Goal: Task Accomplishment & Management: Manage account settings

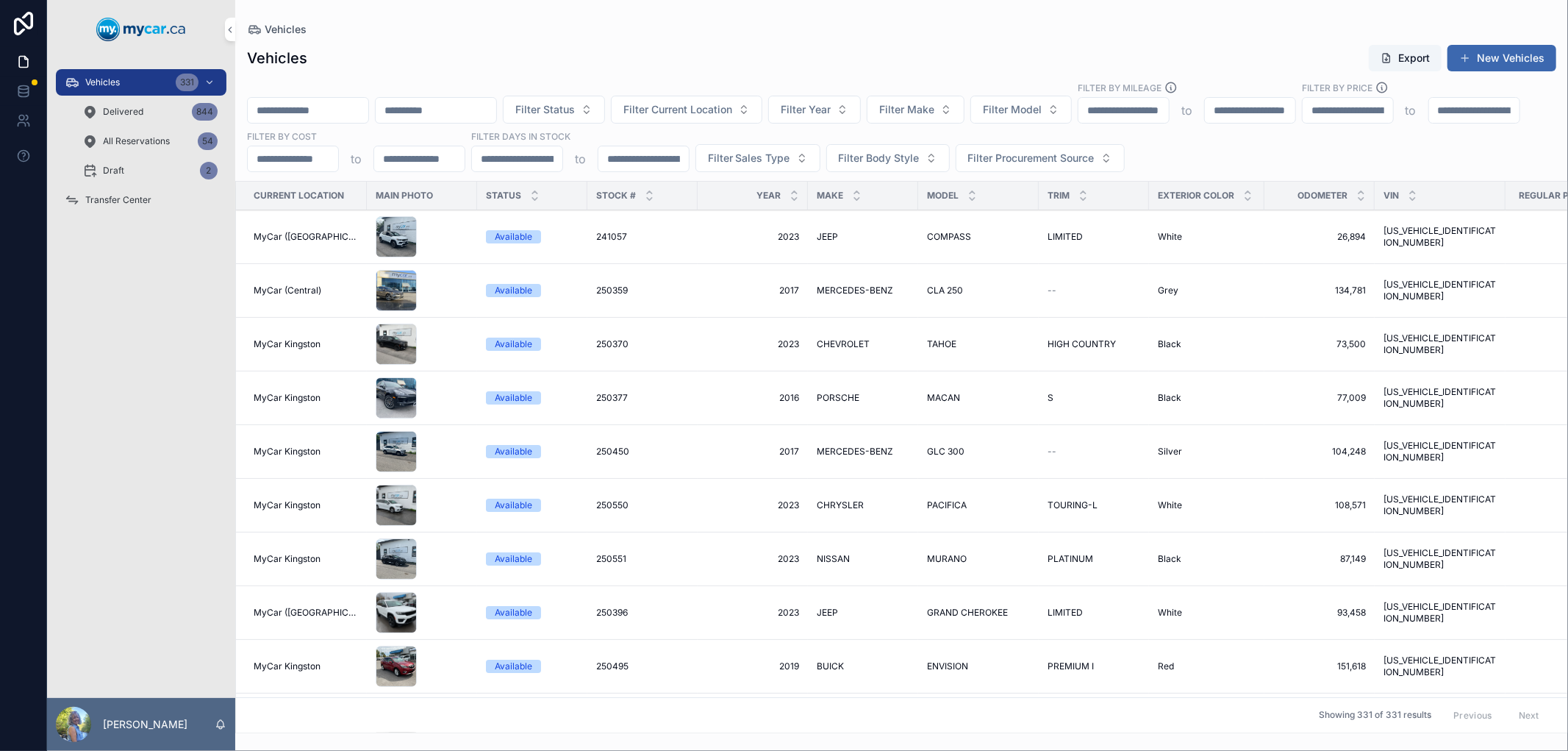
click at [118, 196] on span "Transfer Center" at bounding box center [118, 200] width 66 height 12
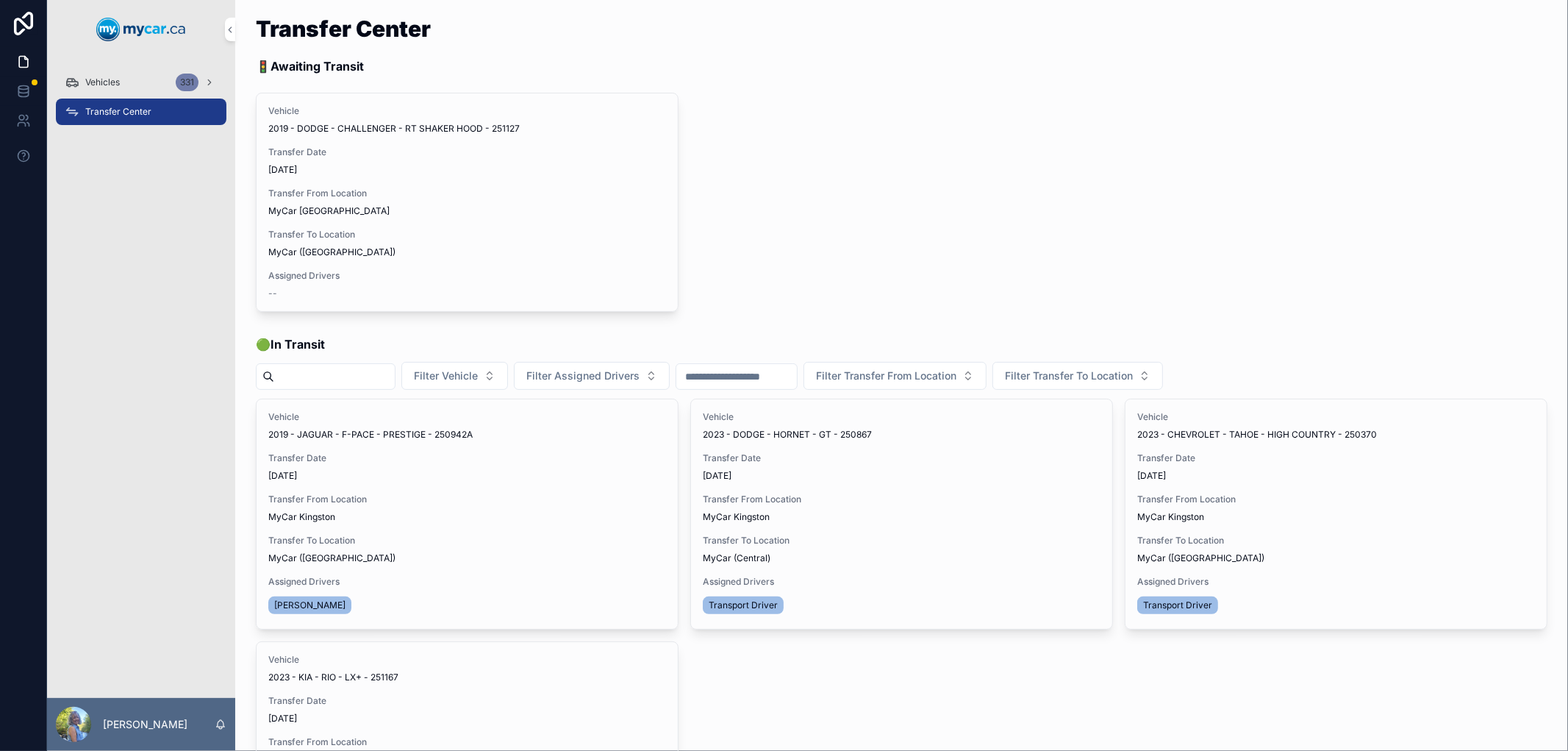
click at [99, 78] on span "Vehicles" at bounding box center [102, 82] width 35 height 12
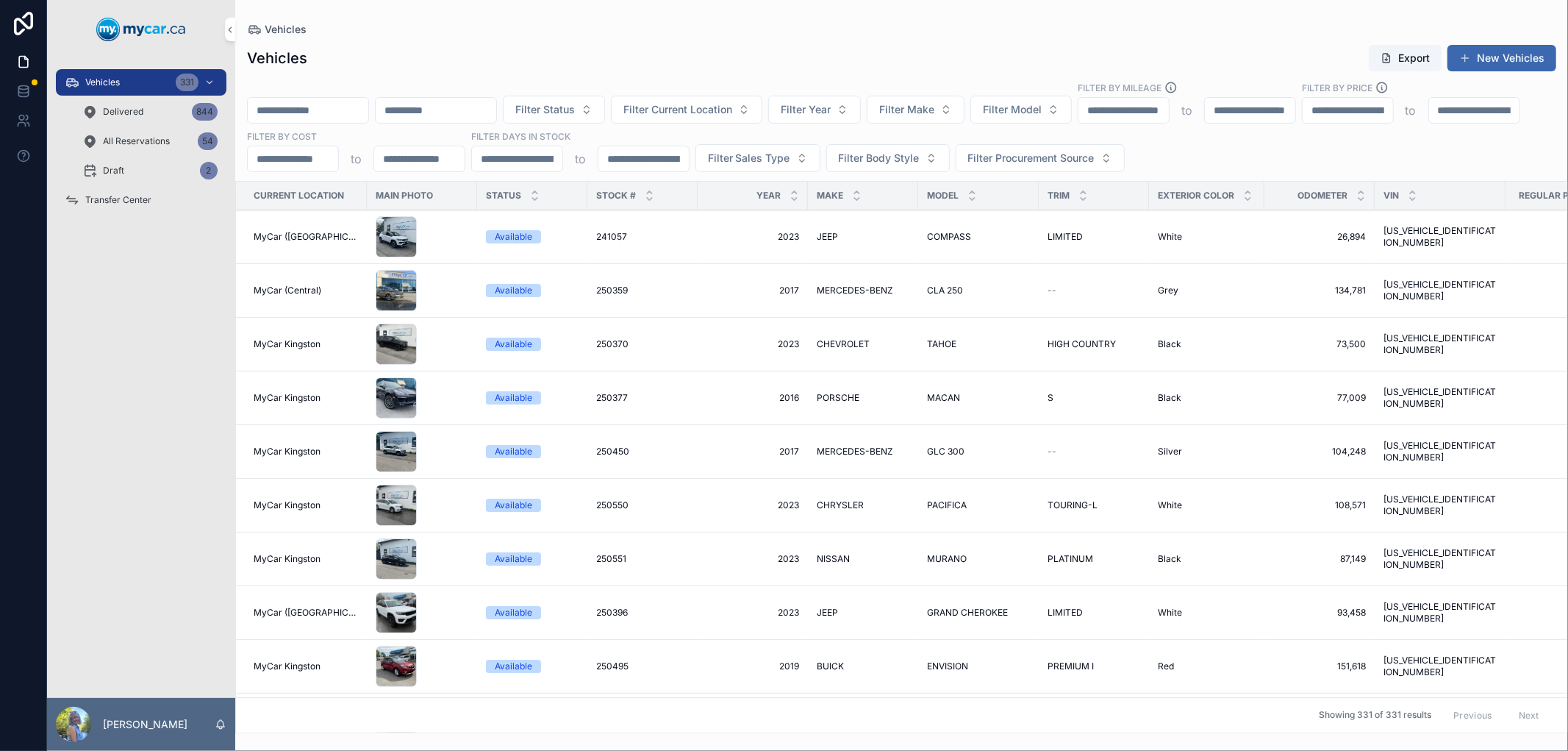
click at [298, 106] on input "scrollable content" at bounding box center [307, 110] width 120 height 20
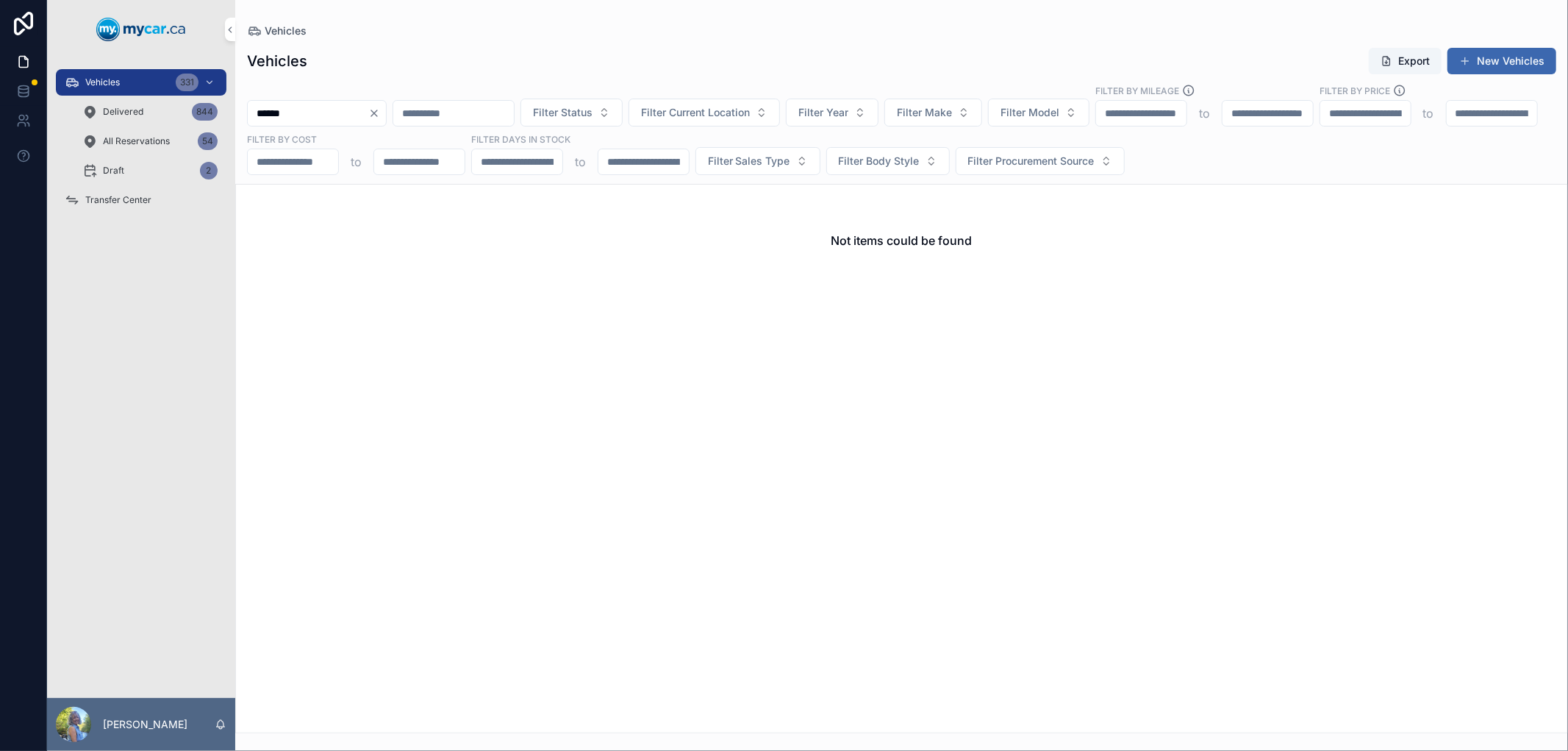
type input "******"
click at [118, 111] on span "Delivered" at bounding box center [123, 111] width 40 height 12
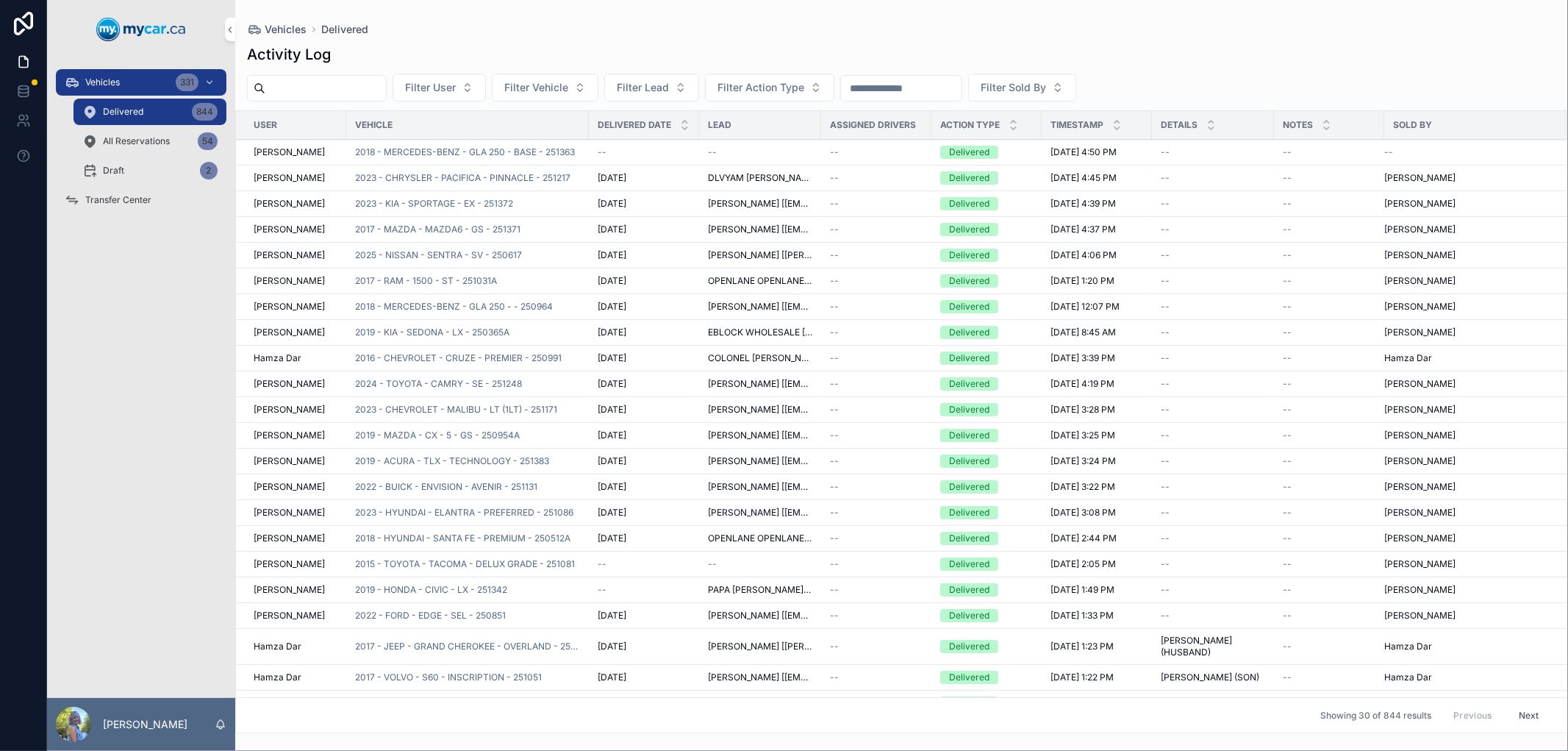
click at [935, 88] on input "scrollable content" at bounding box center [901, 87] width 120 height 20
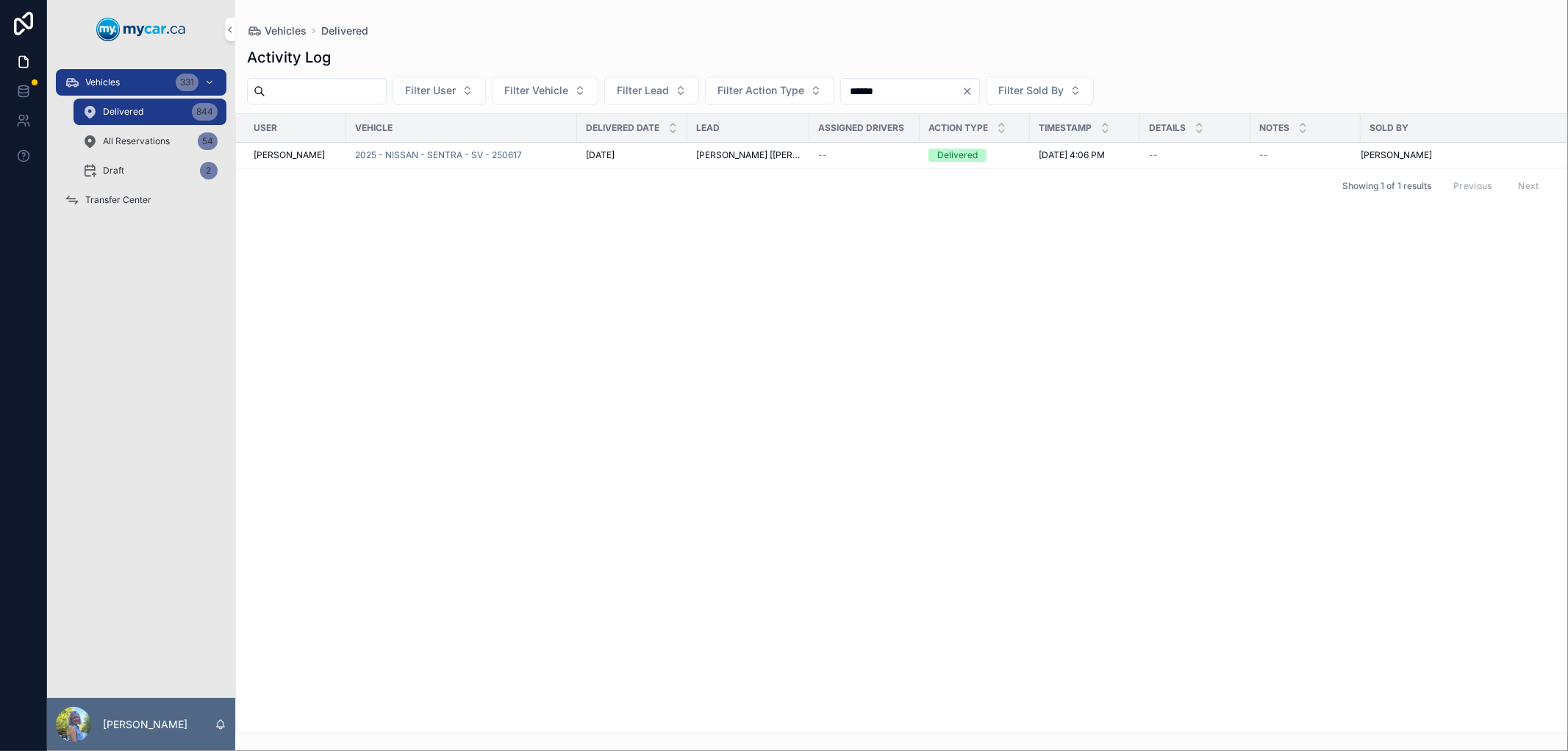
type input "******"
click at [116, 74] on div "Vehicles 331" at bounding box center [142, 82] width 153 height 23
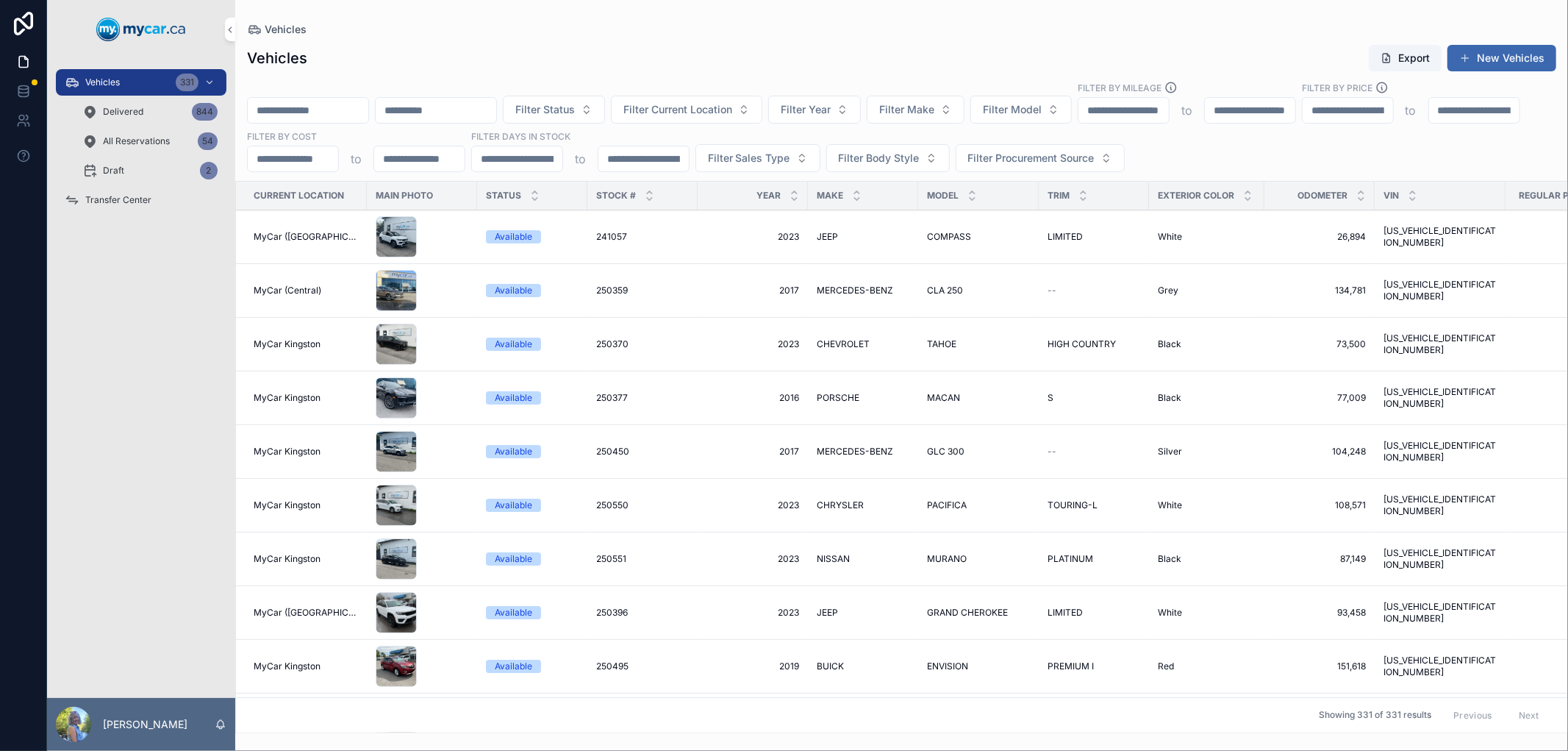
click at [347, 110] on input "scrollable content" at bounding box center [307, 110] width 120 height 20
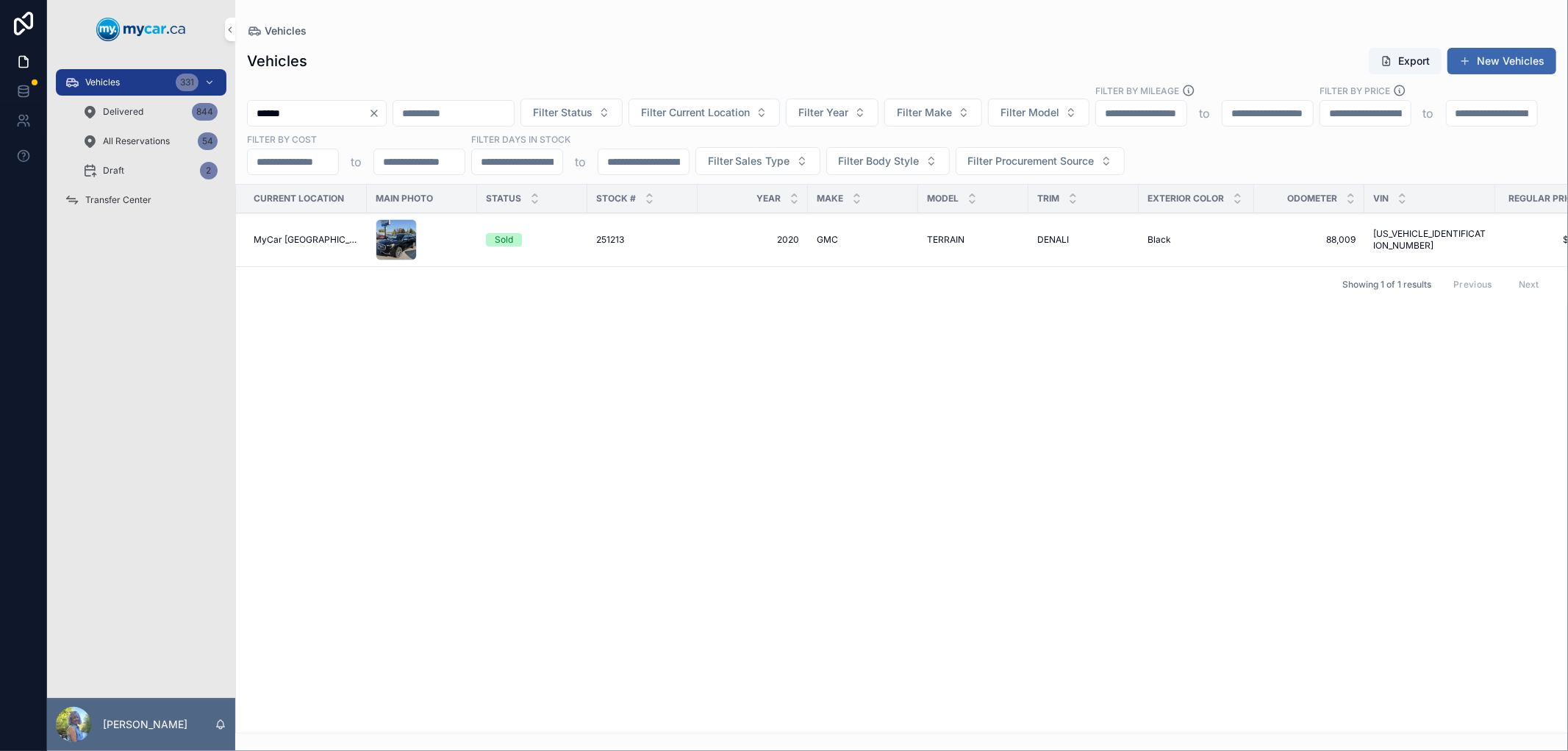
type input "******"
click at [600, 241] on span "251213" at bounding box center [609, 239] width 28 height 12
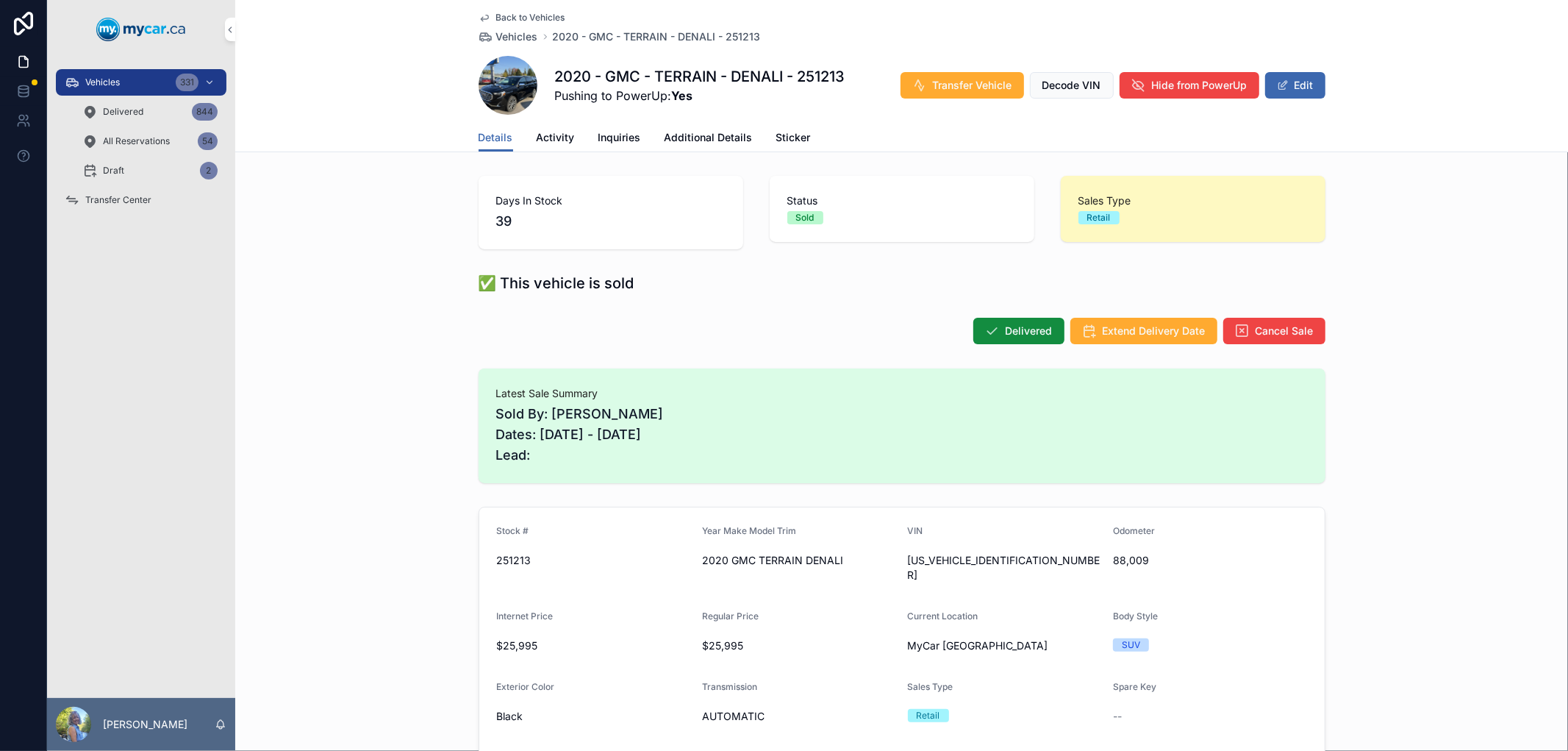
click at [969, 83] on span "Transfer Vehicle" at bounding box center [972, 85] width 79 height 15
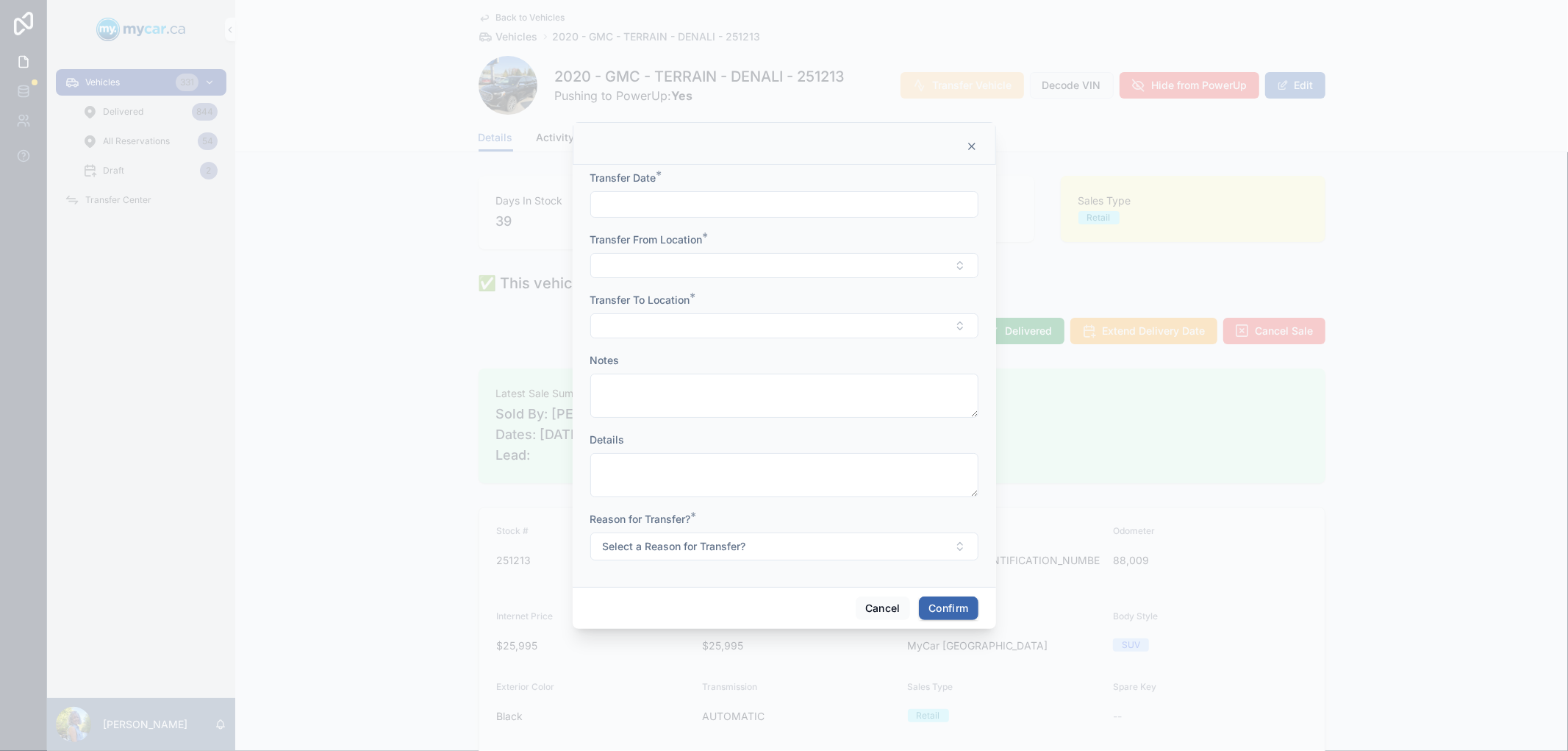
click at [712, 201] on input "text" at bounding box center [784, 204] width 387 height 20
click at [776, 233] on button "[DATE]" at bounding box center [783, 241] width 58 height 27
type input "*********"
click at [638, 265] on button "Select Button" at bounding box center [785, 265] width 388 height 25
click at [731, 371] on span "MyCar [GEOGRAPHIC_DATA]" at bounding box center [758, 371] width 141 height 15
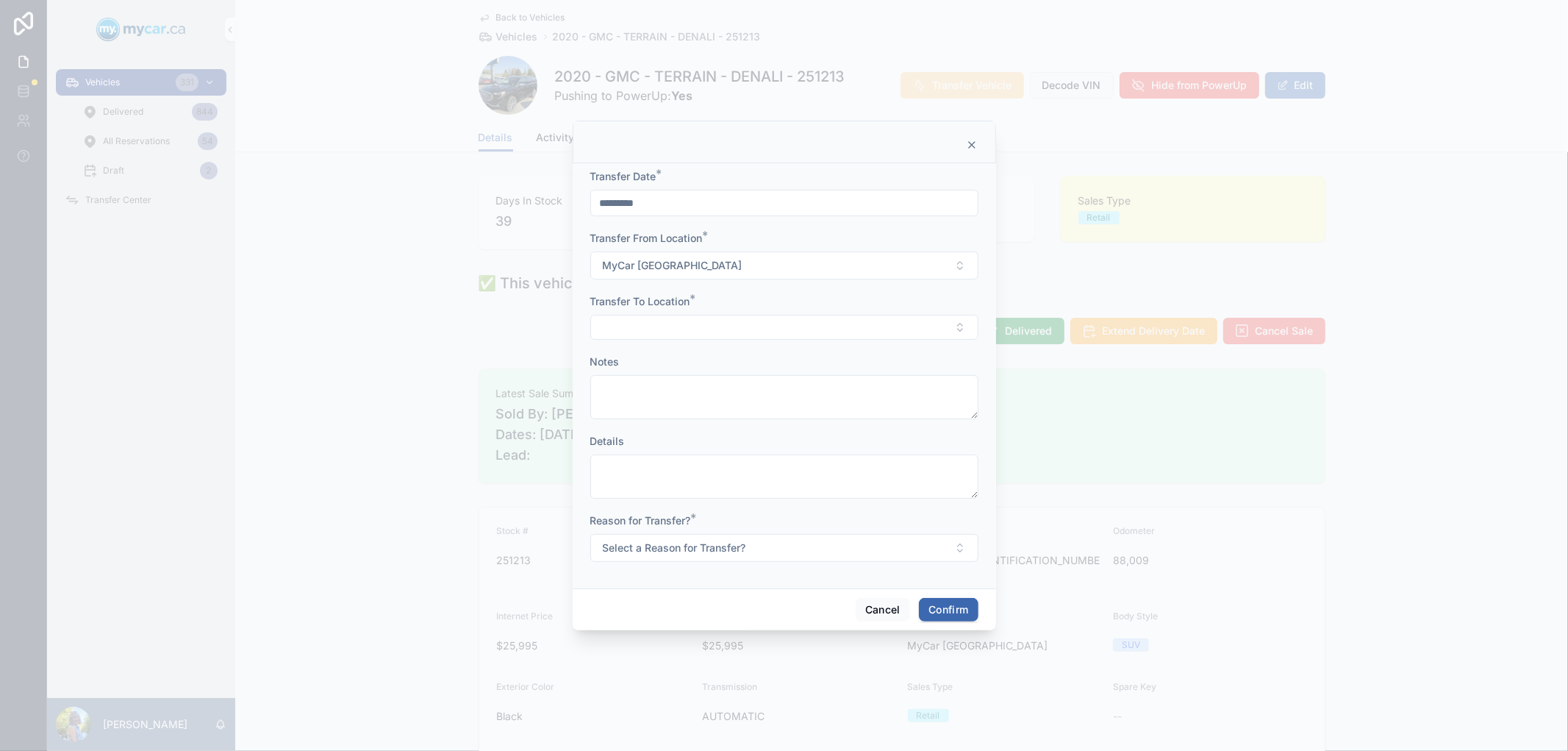
click at [647, 330] on button "Select Button" at bounding box center [785, 327] width 388 height 25
click at [714, 478] on span "MyCar ([GEOGRAPHIC_DATA])" at bounding box center [762, 480] width 148 height 15
click at [707, 546] on span "Select a Reason for Transfer?" at bounding box center [674, 549] width 143 height 15
click at [699, 649] on div "Sold" at bounding box center [705, 652] width 19 height 13
click at [949, 611] on button "Confirm" at bounding box center [948, 611] width 59 height 23
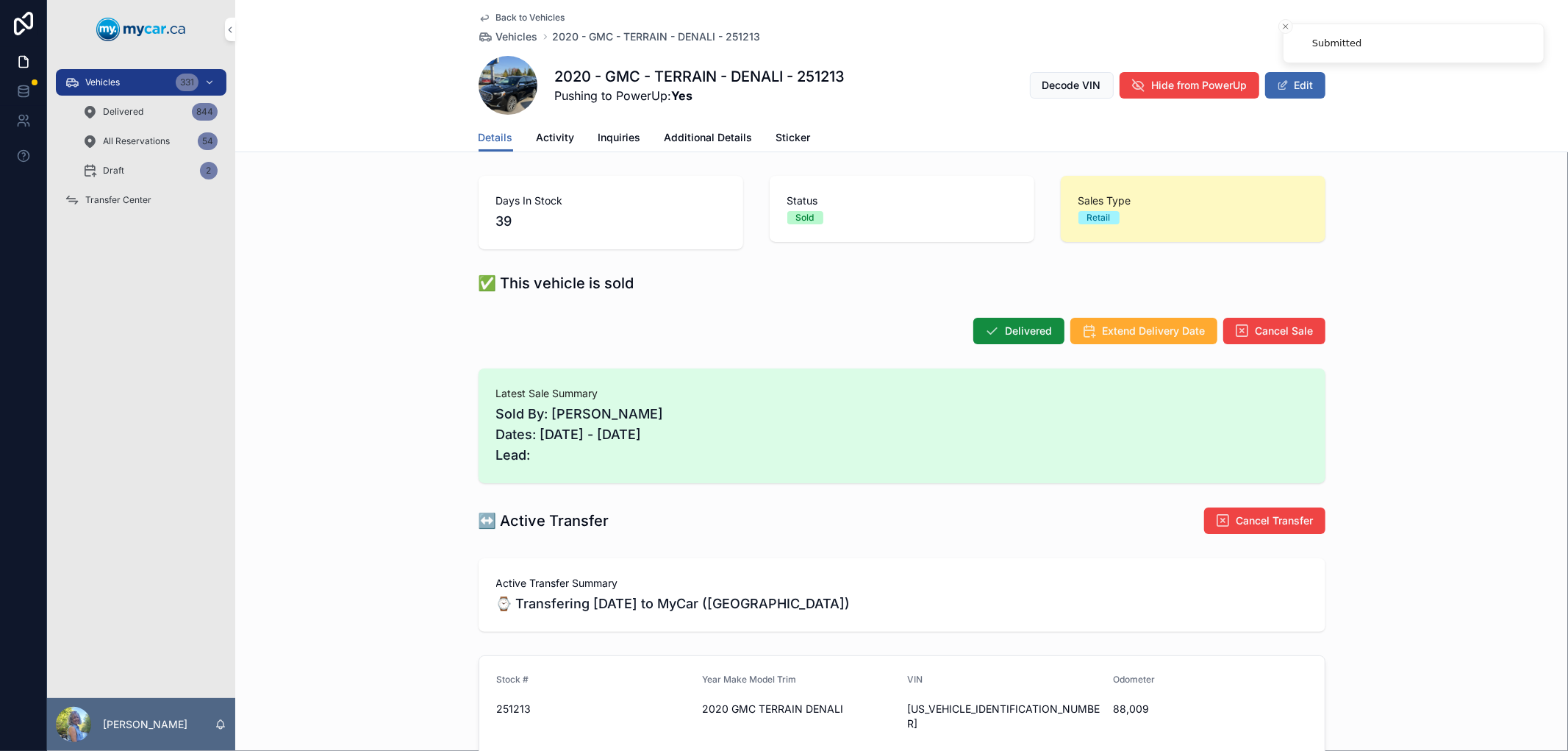
click at [100, 78] on span "Vehicles" at bounding box center [102, 82] width 35 height 12
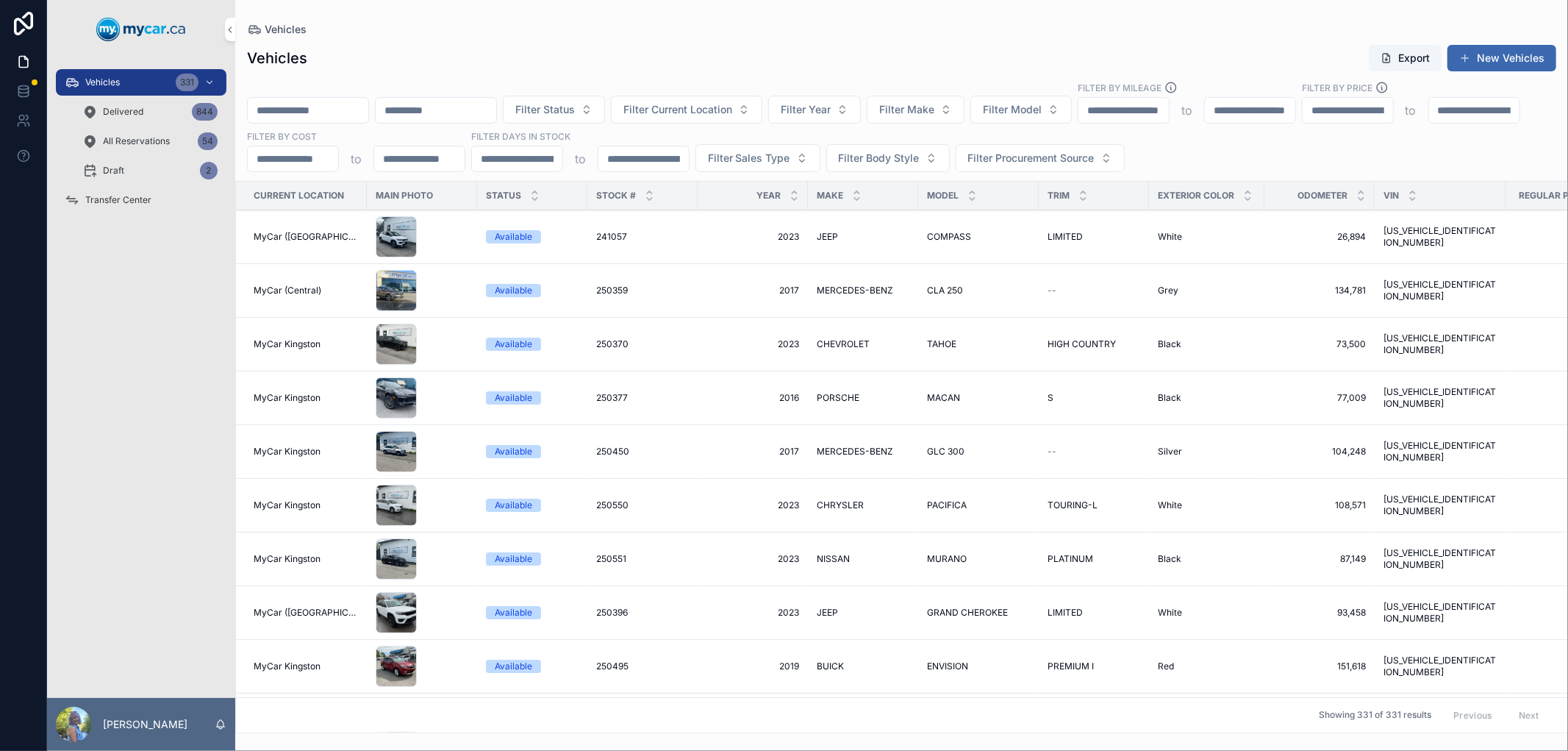
click at [368, 107] on input "scrollable content" at bounding box center [307, 110] width 120 height 20
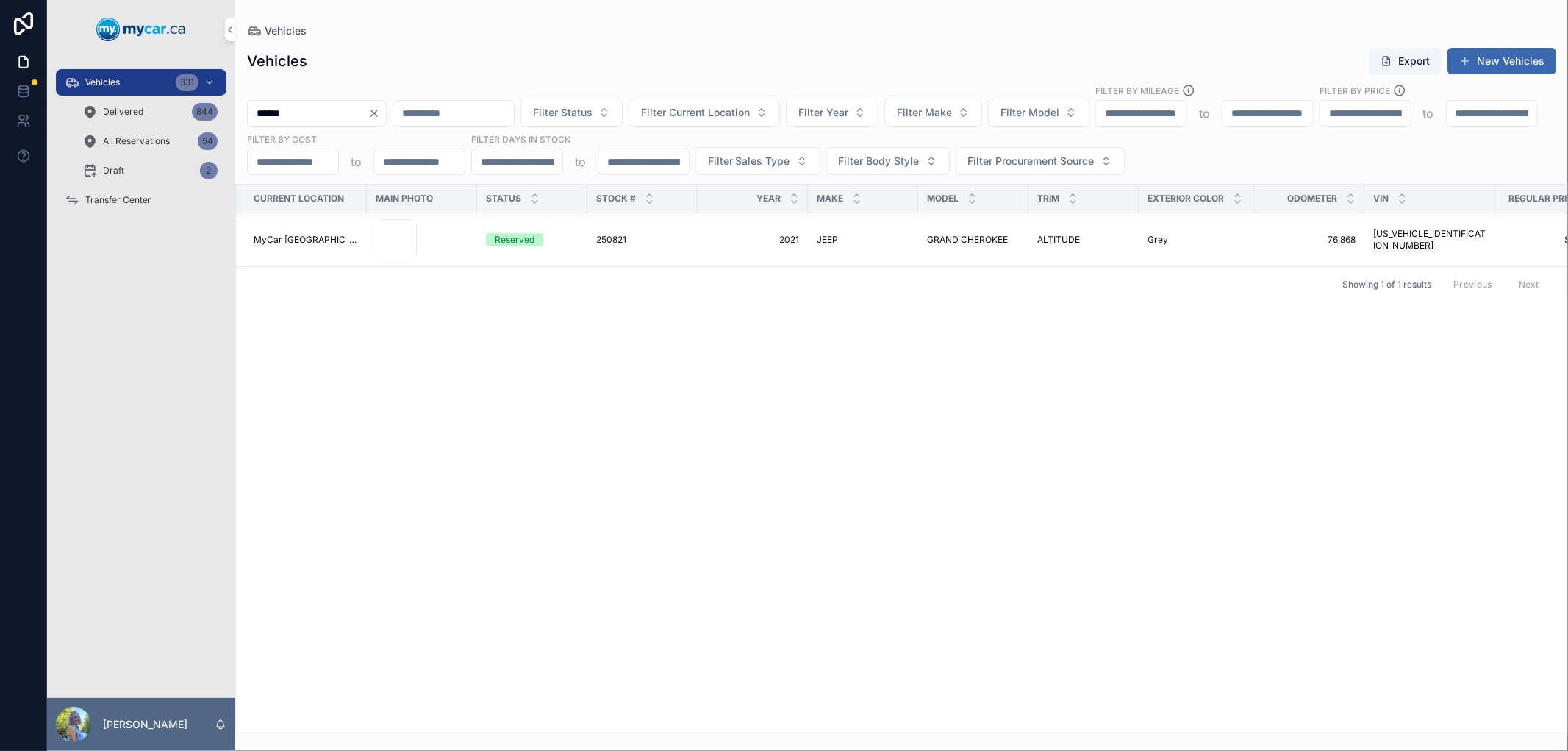
type input "******"
click at [596, 238] on span "250821" at bounding box center [611, 239] width 30 height 12
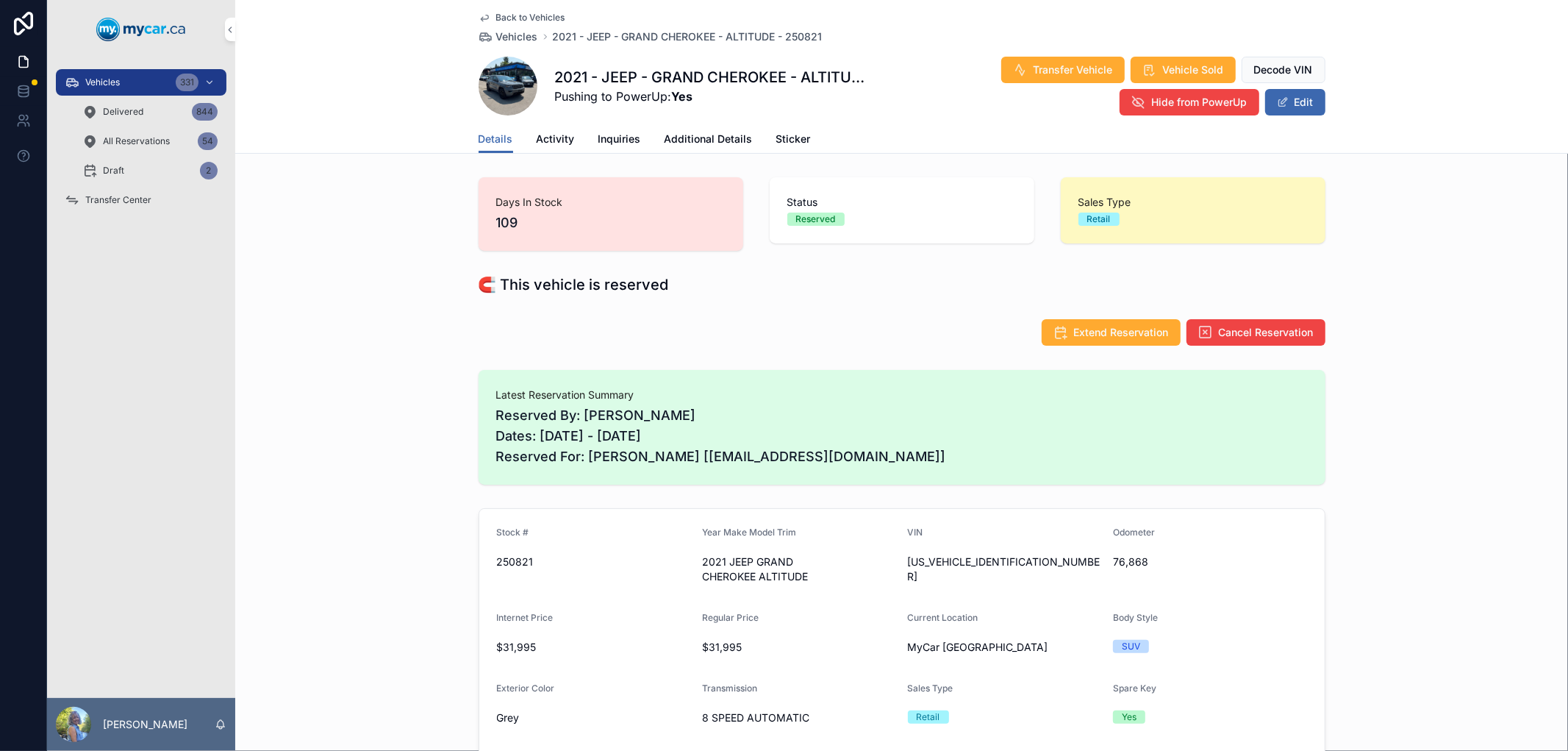
click at [1049, 71] on span "Transfer Vehicle" at bounding box center [1073, 69] width 79 height 15
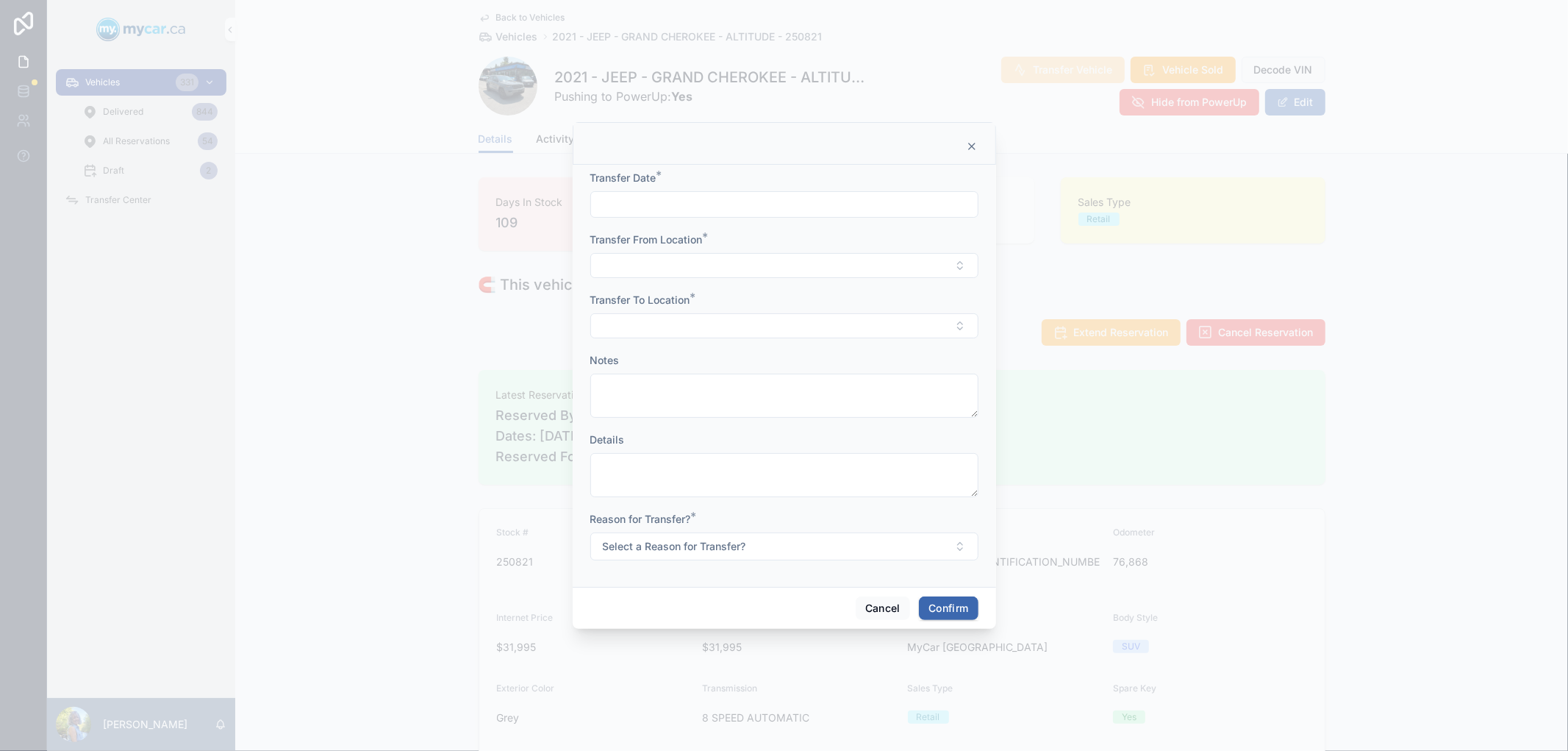
click at [804, 206] on input "text" at bounding box center [784, 204] width 387 height 20
click at [790, 242] on button "[DATE]" at bounding box center [783, 241] width 58 height 27
type input "*********"
click at [635, 265] on button "Select Button" at bounding box center [785, 265] width 388 height 25
click at [747, 373] on span "MyCar [GEOGRAPHIC_DATA]" at bounding box center [758, 371] width 141 height 15
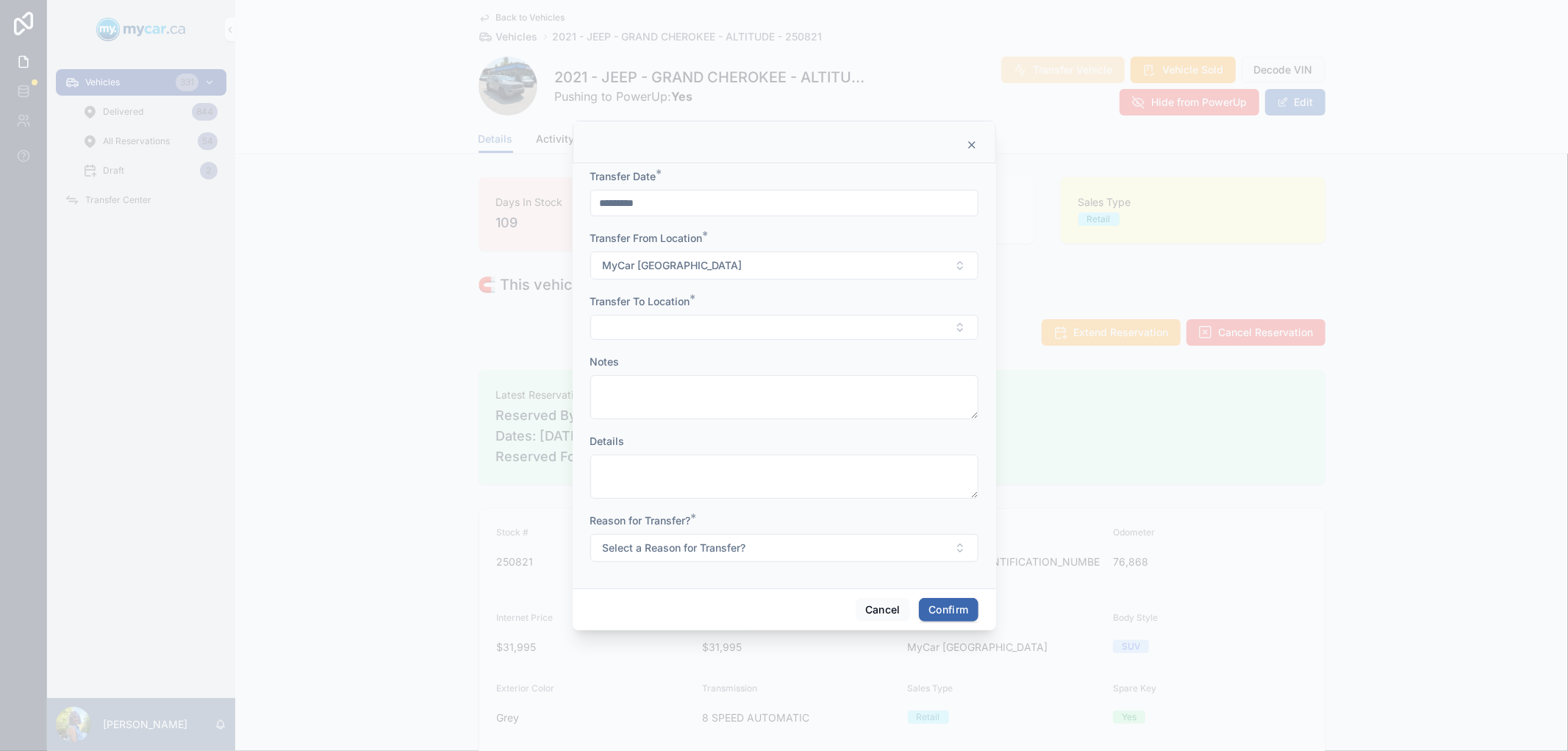
click at [646, 327] on button "Select Button" at bounding box center [785, 327] width 388 height 25
click at [764, 479] on span "MyCar ([GEOGRAPHIC_DATA])" at bounding box center [762, 480] width 148 height 15
click at [963, 548] on button "Select a Reason for Transfer?" at bounding box center [785, 549] width 388 height 28
click at [757, 651] on div "Sold" at bounding box center [783, 652] width 204 height 22
click at [941, 600] on button "Confirm" at bounding box center [948, 611] width 59 height 23
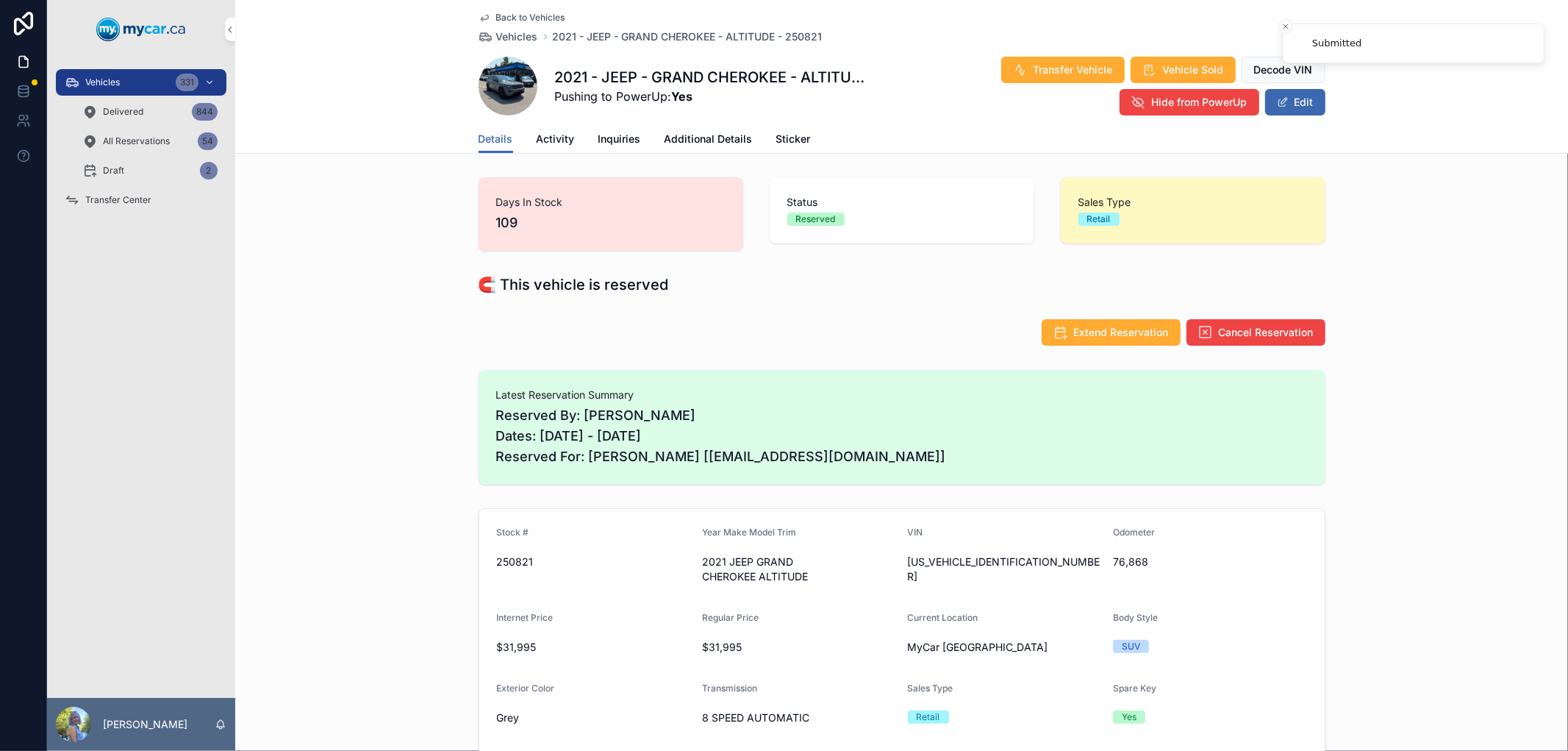
click at [113, 200] on span "Transfer Center" at bounding box center [118, 200] width 66 height 12
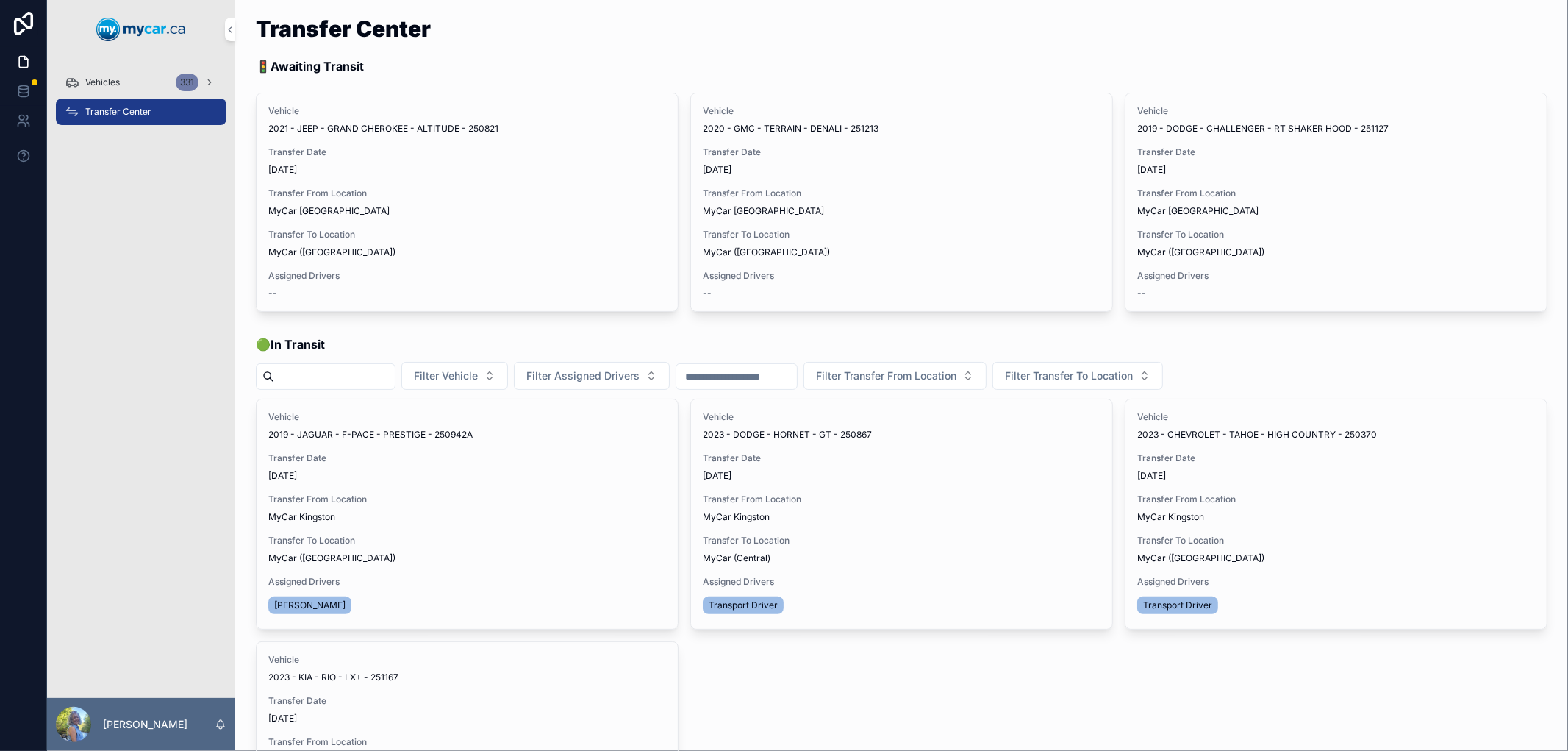
click at [0, 0] on span "Assign Driver" at bounding box center [0, 0] width 0 height 0
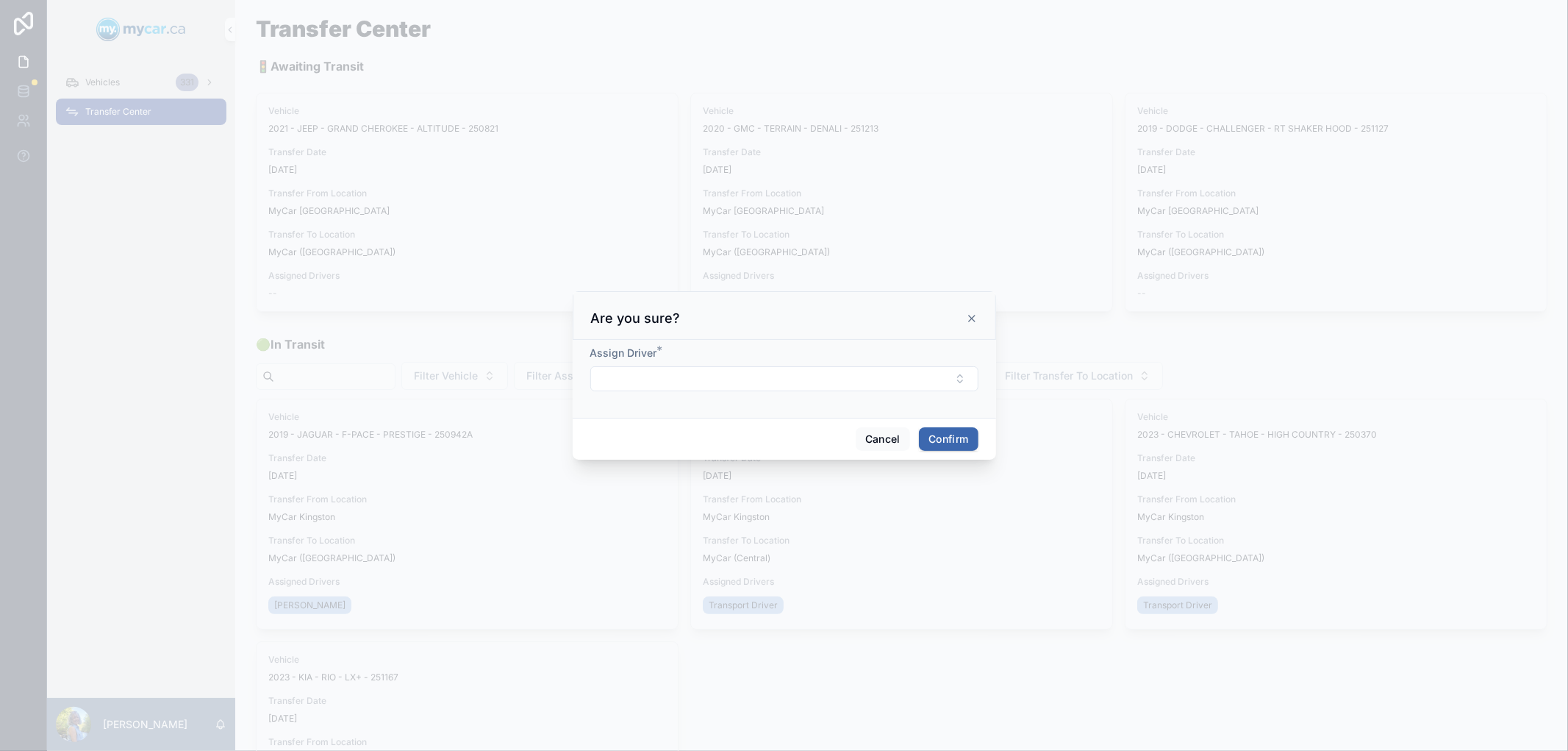
click at [728, 368] on button "Select Button" at bounding box center [785, 379] width 388 height 25
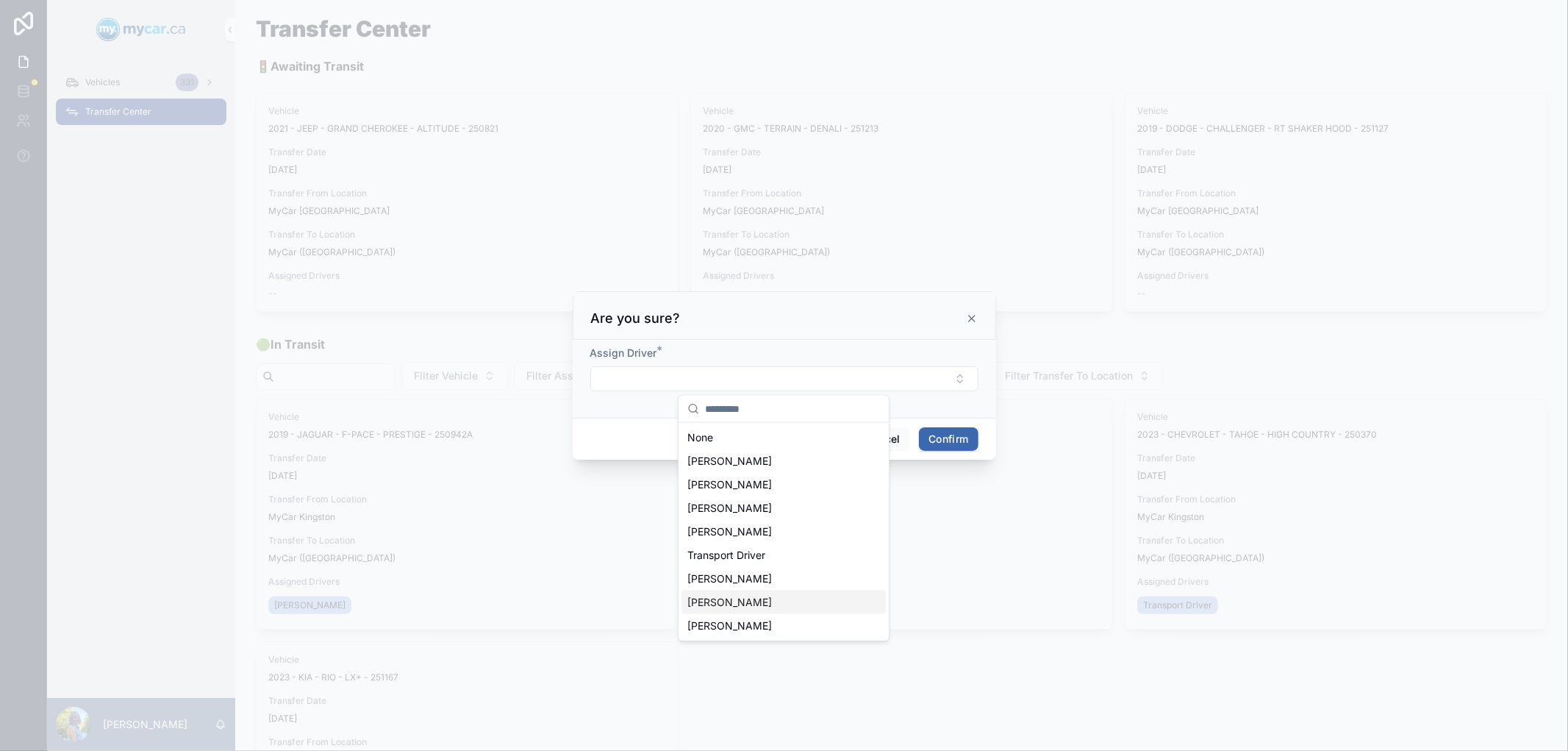
click at [719, 601] on span "[PERSON_NAME]" at bounding box center [730, 602] width 85 height 15
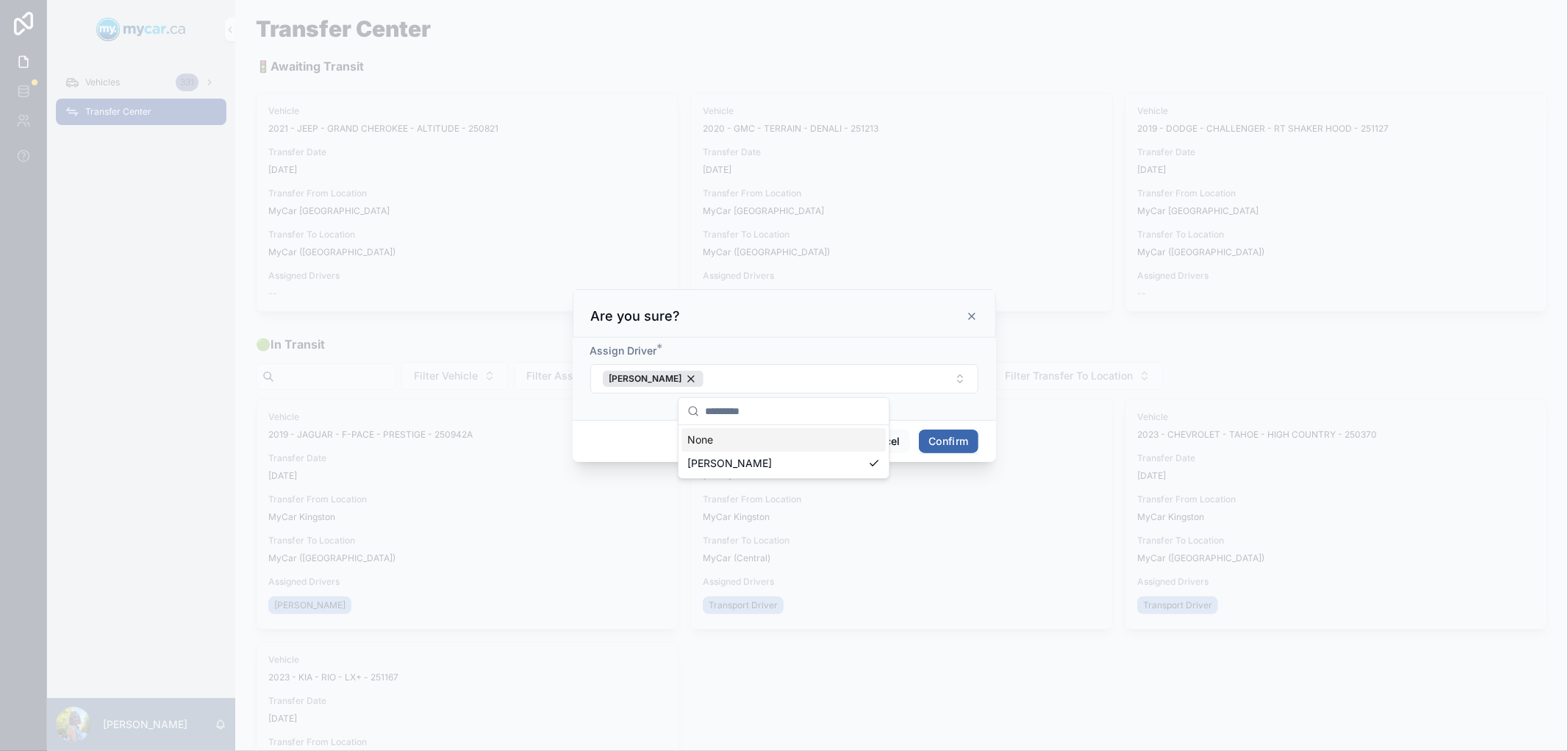
click at [944, 444] on button "Confirm" at bounding box center [948, 441] width 59 height 23
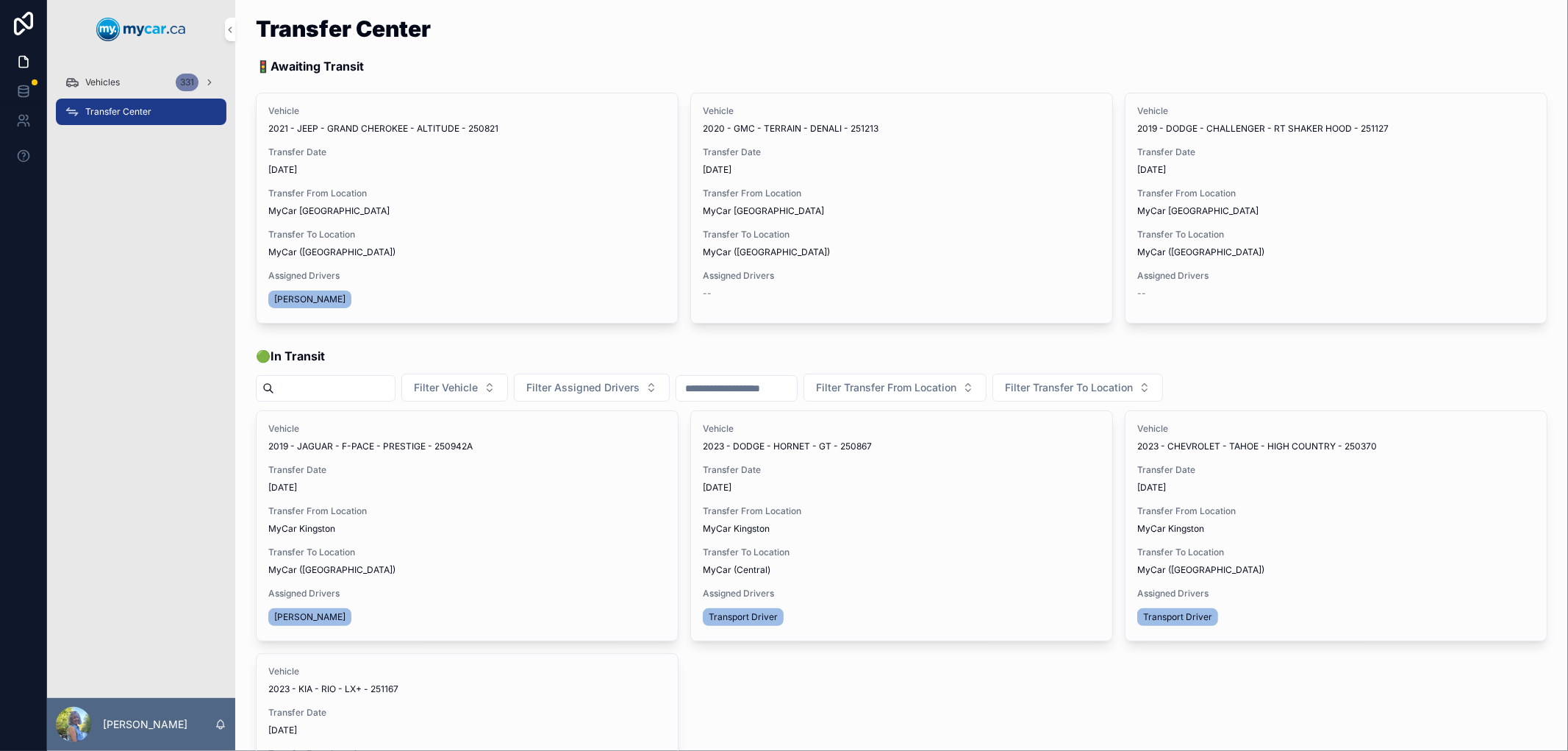
click at [0, 0] on span "Begin Trip" at bounding box center [0, 0] width 0 height 0
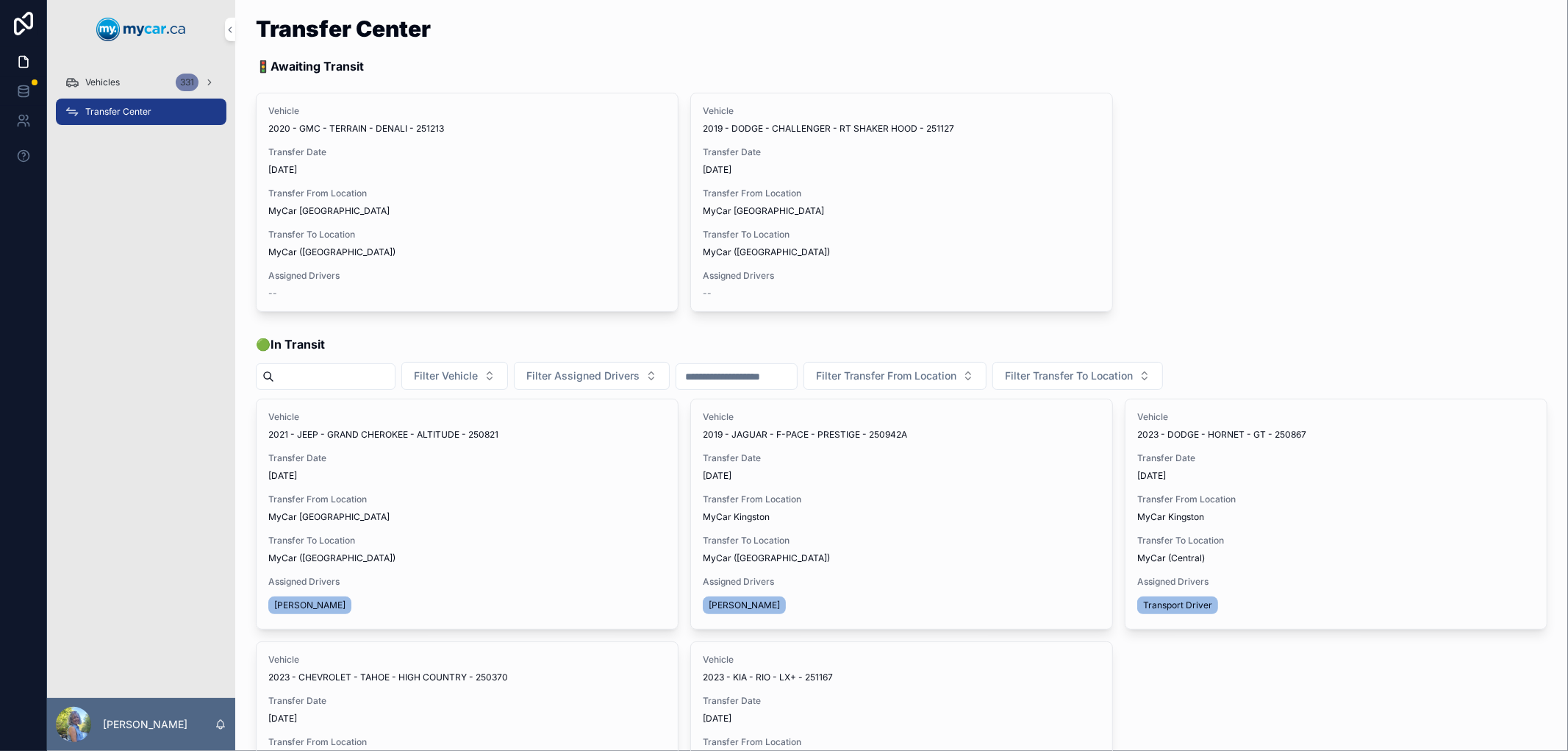
click at [0, 0] on span "Assign Driver" at bounding box center [0, 0] width 0 height 0
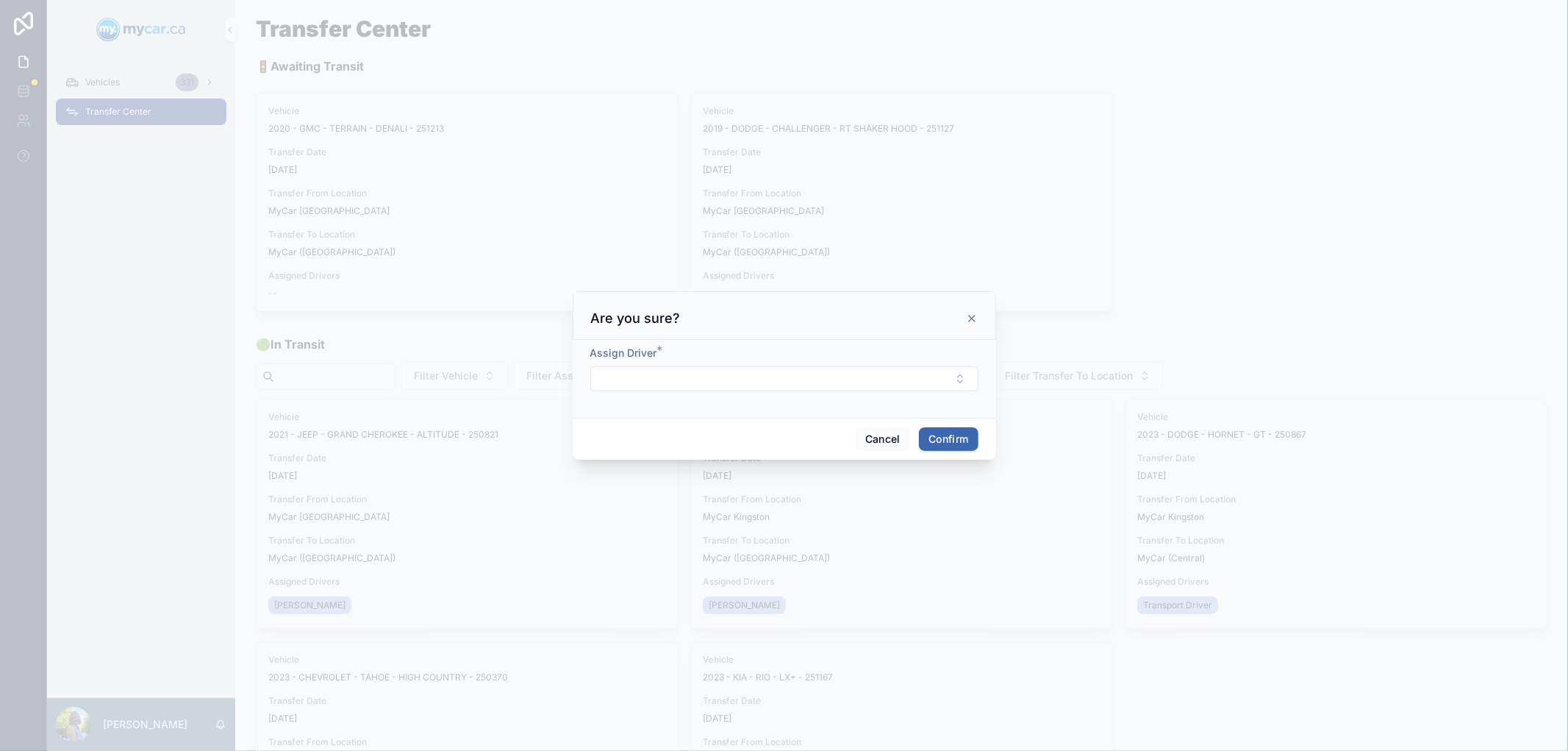
click at [665, 370] on button "Select Button" at bounding box center [785, 379] width 388 height 25
type input "***"
click at [729, 465] on span "[PERSON_NAME]" at bounding box center [730, 461] width 85 height 15
click at [927, 444] on button "Confirm" at bounding box center [948, 441] width 59 height 23
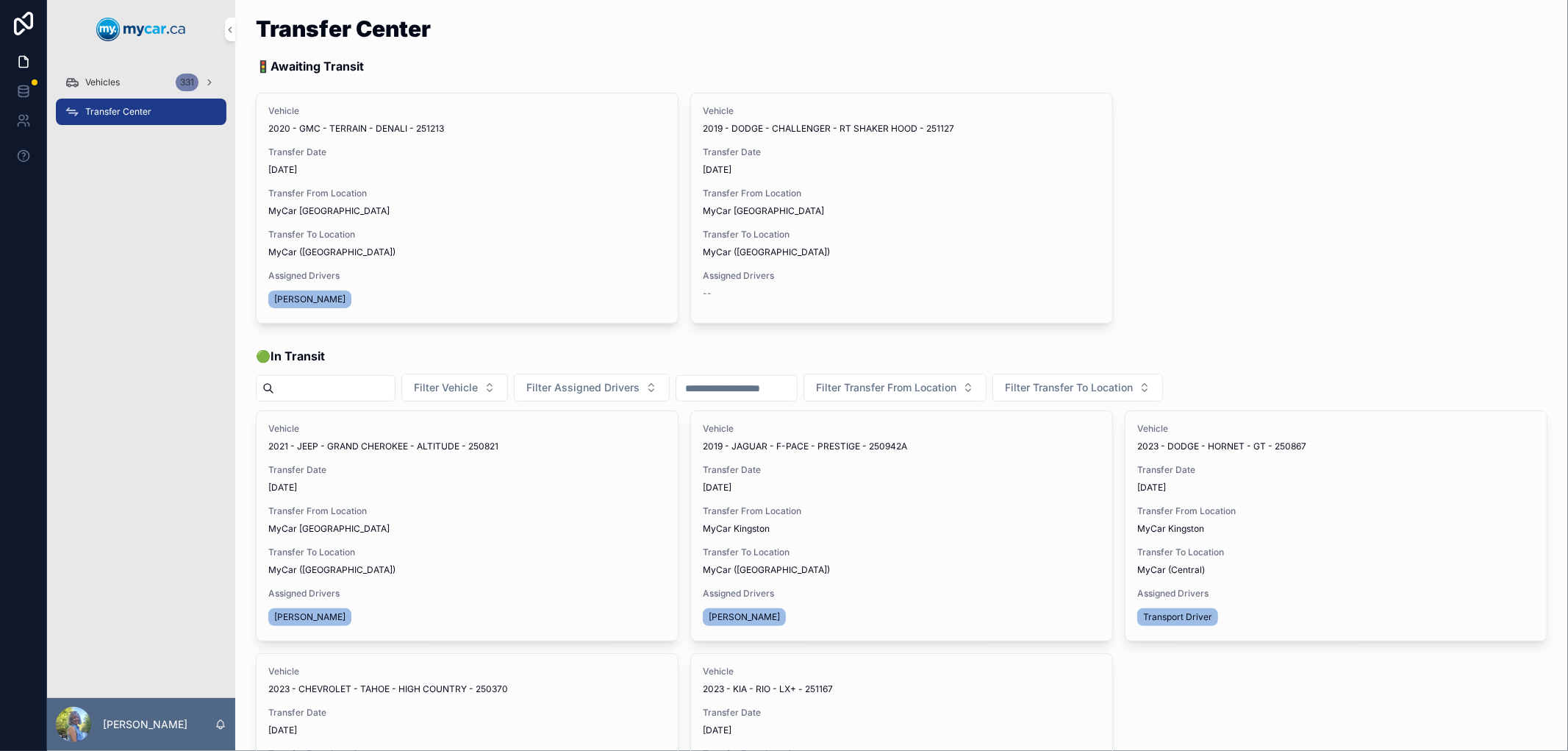
click at [0, 0] on button "Begin Trip" at bounding box center [0, 0] width 0 height 0
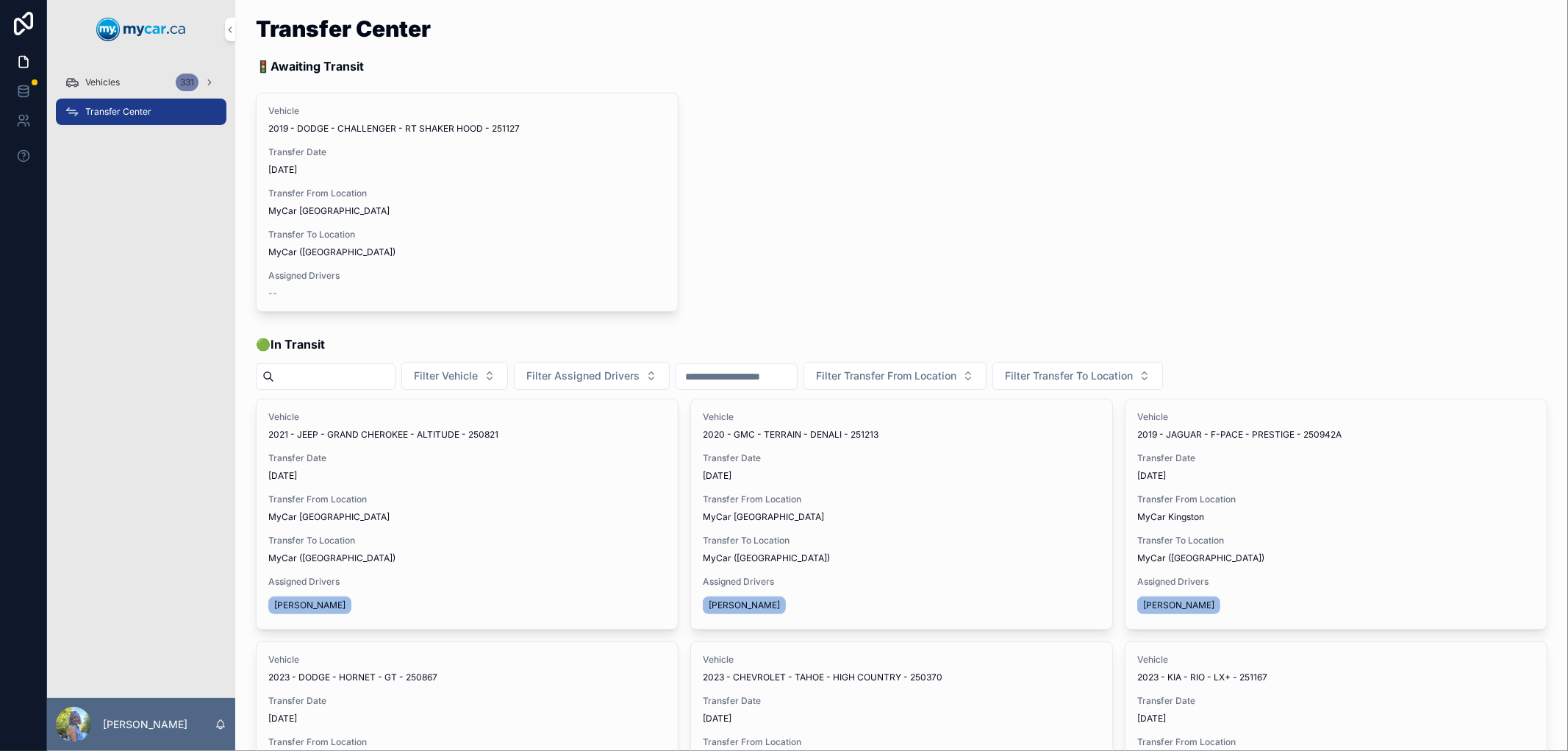
click at [99, 78] on span "Vehicles" at bounding box center [102, 82] width 35 height 12
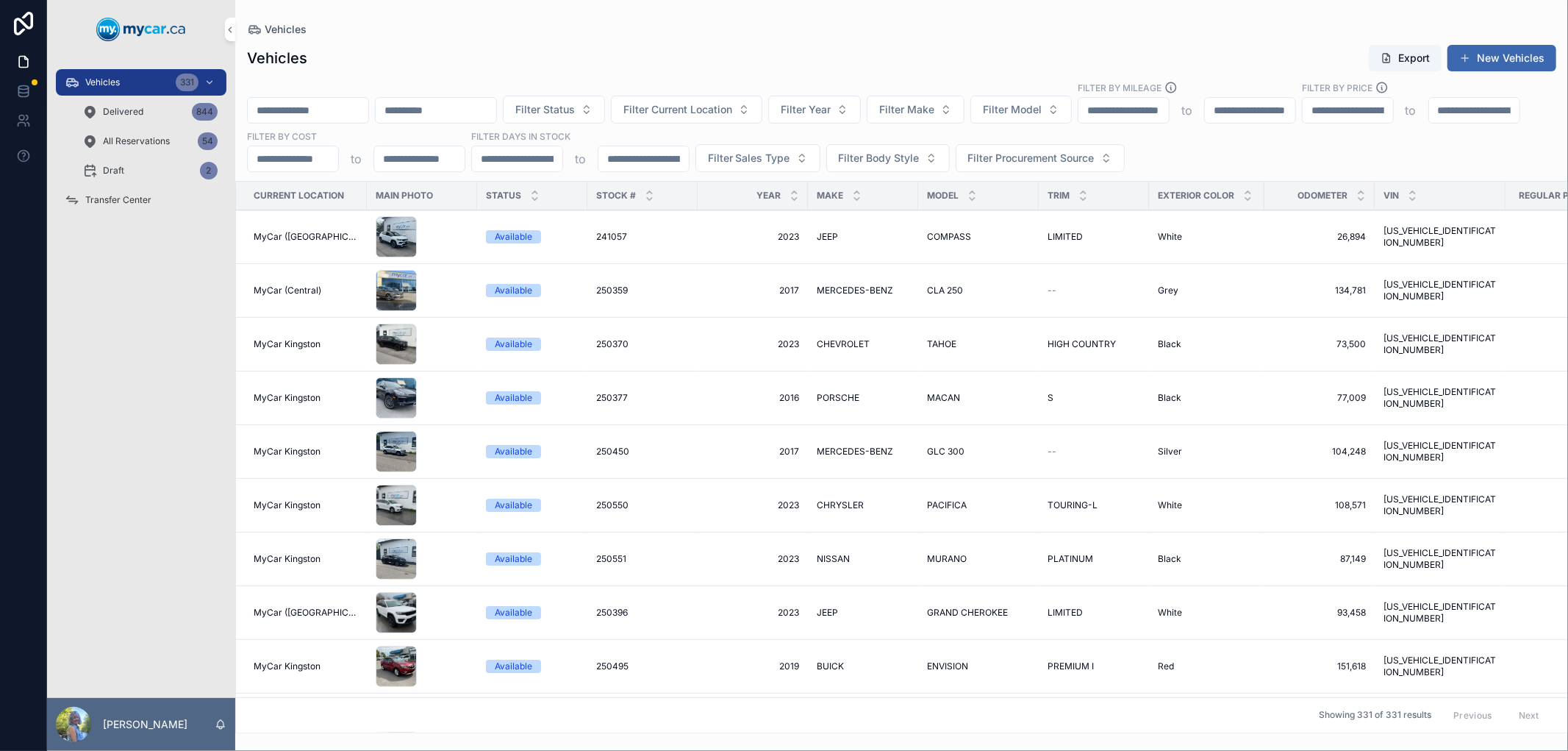
click at [732, 116] on span "Filter Current Location" at bounding box center [678, 110] width 109 height 15
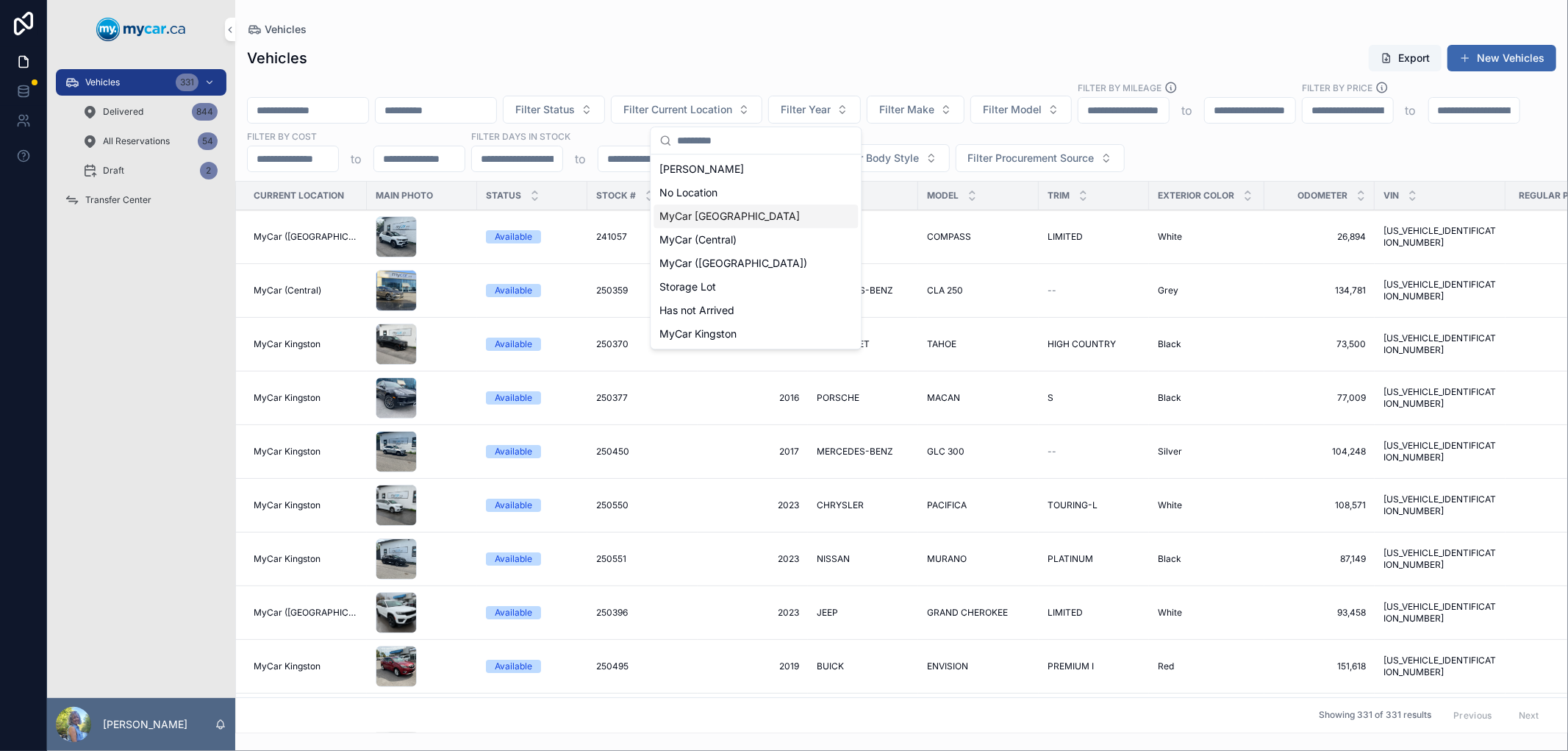
click at [733, 216] on span "MyCar [GEOGRAPHIC_DATA]" at bounding box center [730, 216] width 141 height 15
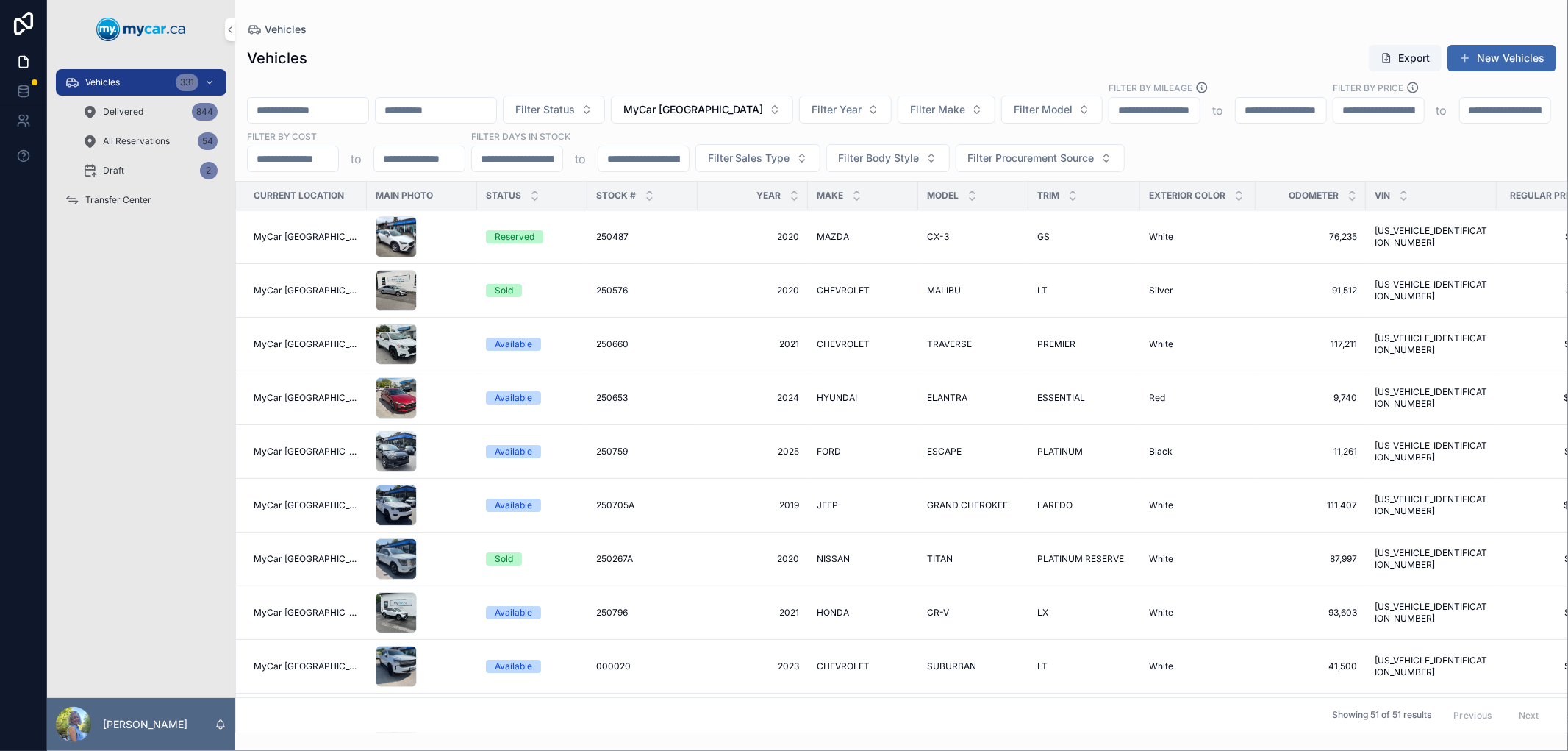
click at [605, 115] on button "Filter Status" at bounding box center [553, 109] width 102 height 28
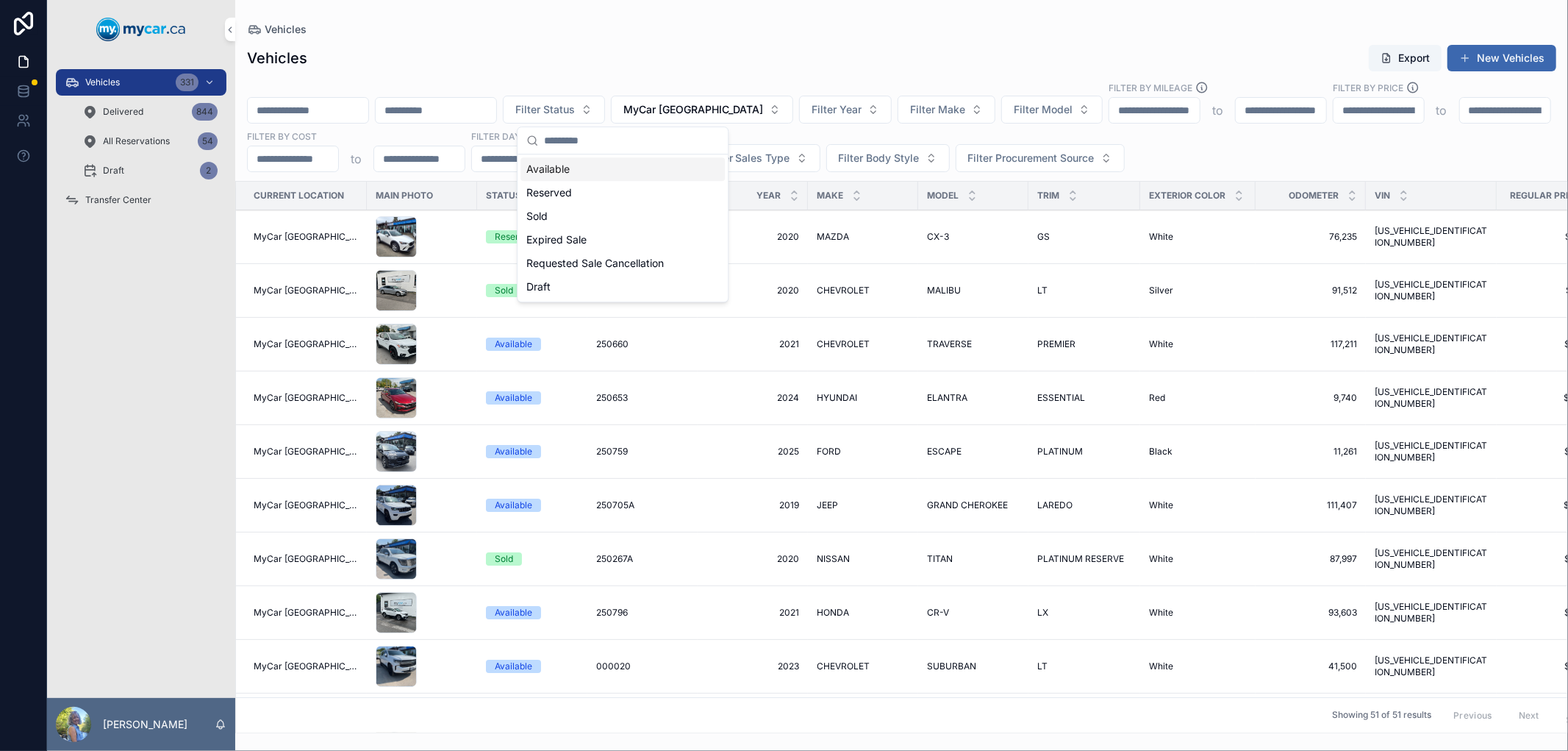
click at [583, 172] on div "Available" at bounding box center [622, 169] width 204 height 23
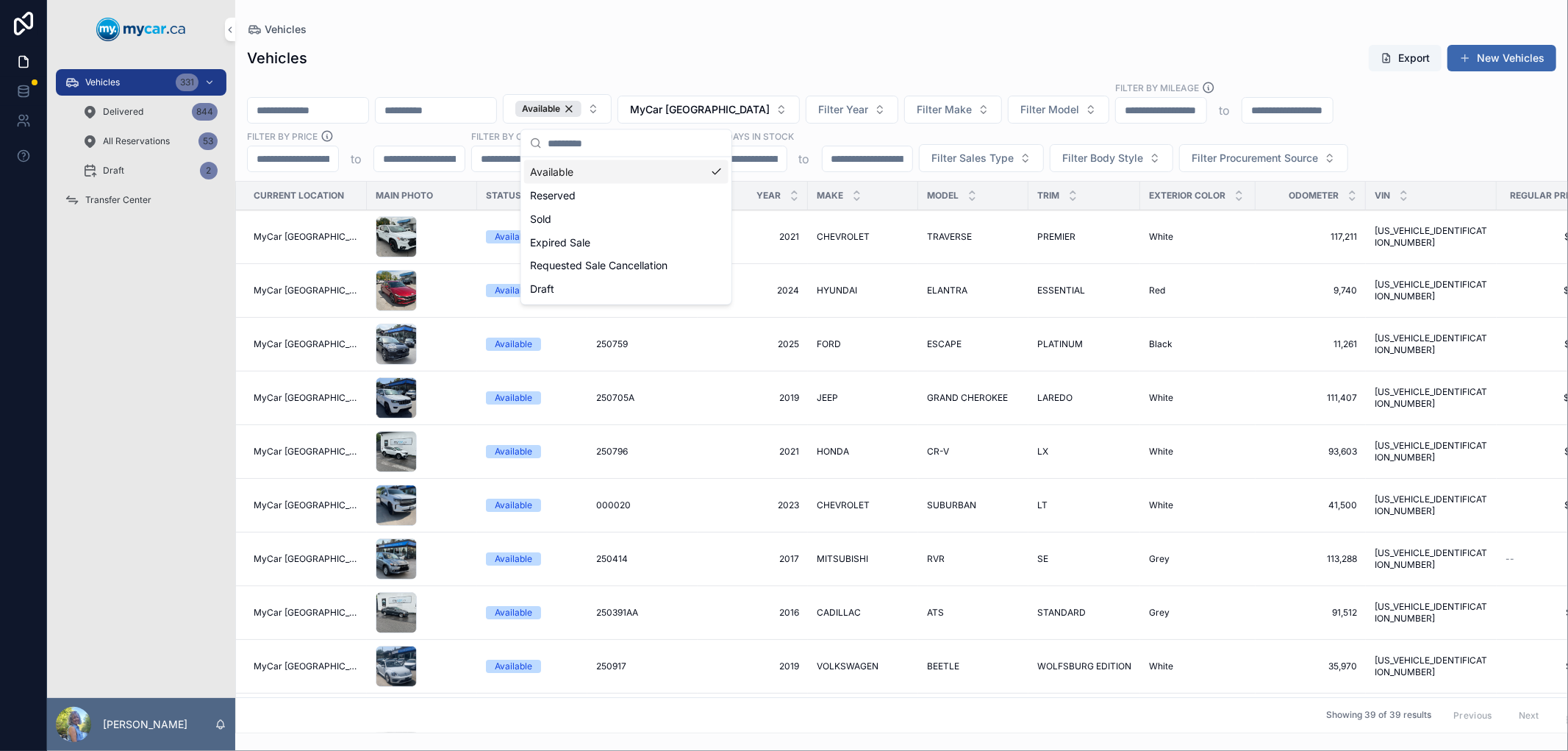
click at [653, 53] on div "Vehicles Export New Vehicles" at bounding box center [902, 58] width 1310 height 28
click at [123, 85] on div "Vehicles 331" at bounding box center [142, 82] width 153 height 23
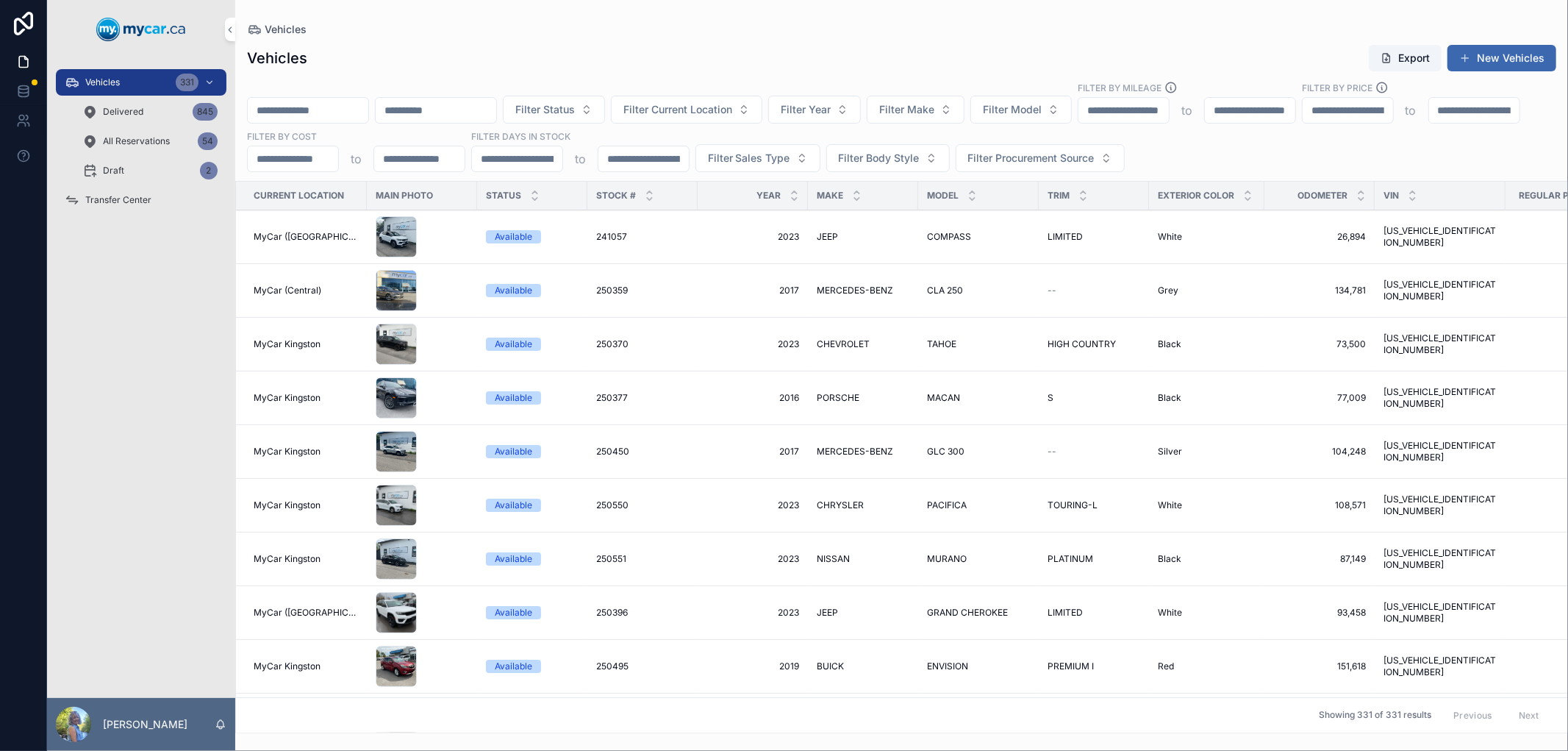
click at [134, 111] on span "Delivered" at bounding box center [123, 111] width 40 height 12
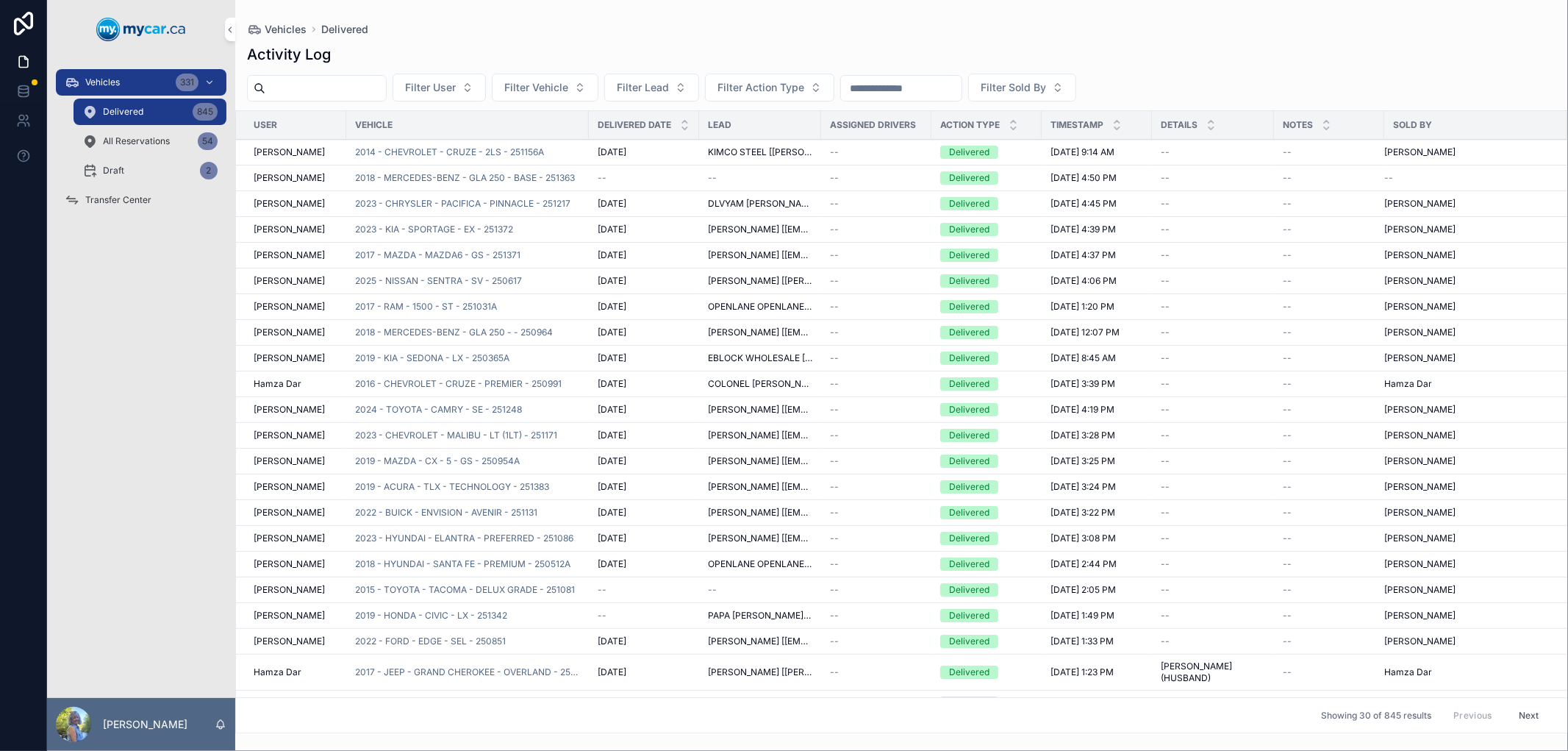
click at [669, 90] on span "Filter Lead" at bounding box center [642, 87] width 53 height 15
type input "*******"
click at [666, 145] on span "[PERSON_NAME] [[EMAIL_ADDRESS][DOMAIN_NAME]]" at bounding box center [677, 147] width 175 height 15
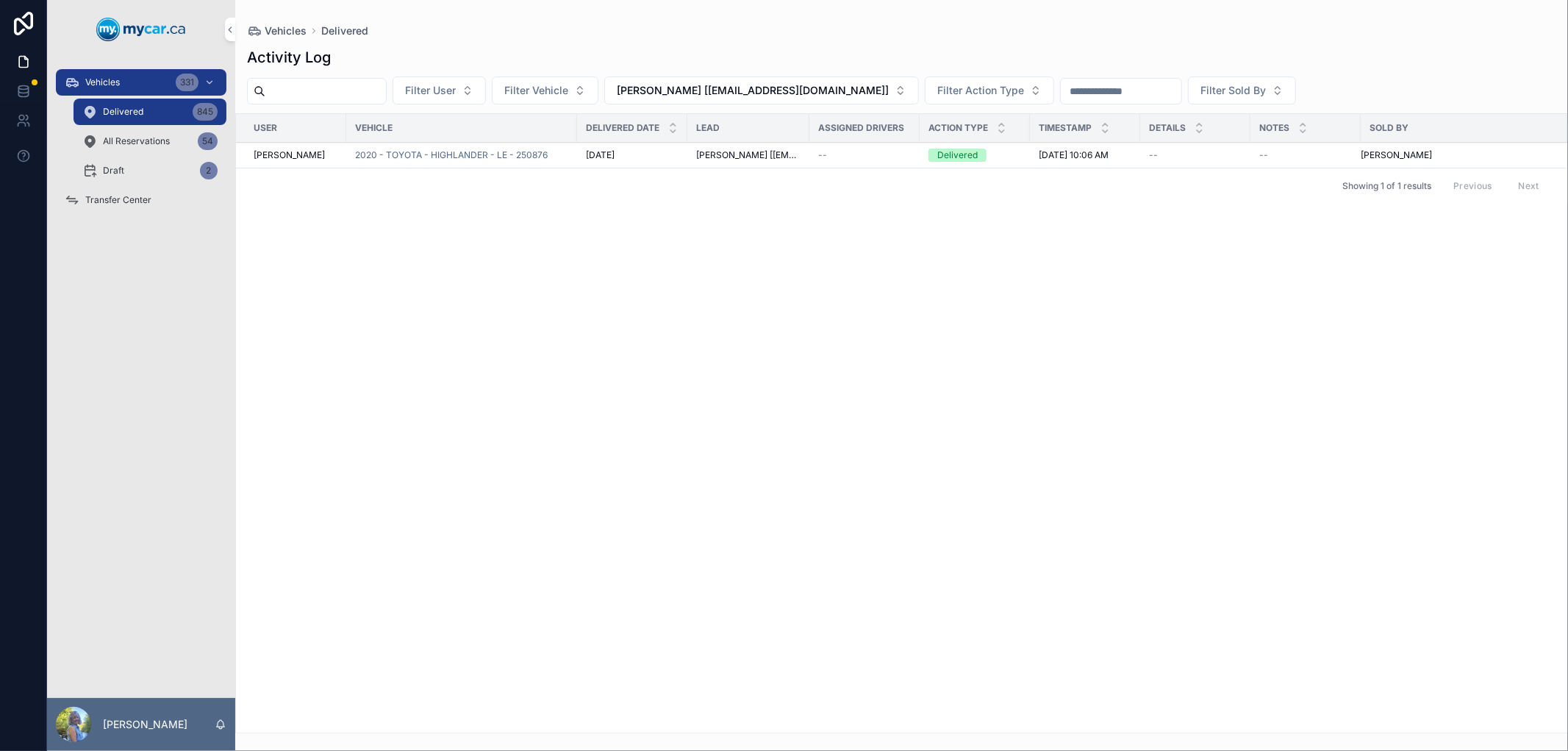
click at [405, 156] on span "2020 - TOYOTA - HIGHLANDER - LE - 250876" at bounding box center [452, 155] width 192 height 12
